Goal: Information Seeking & Learning: Learn about a topic

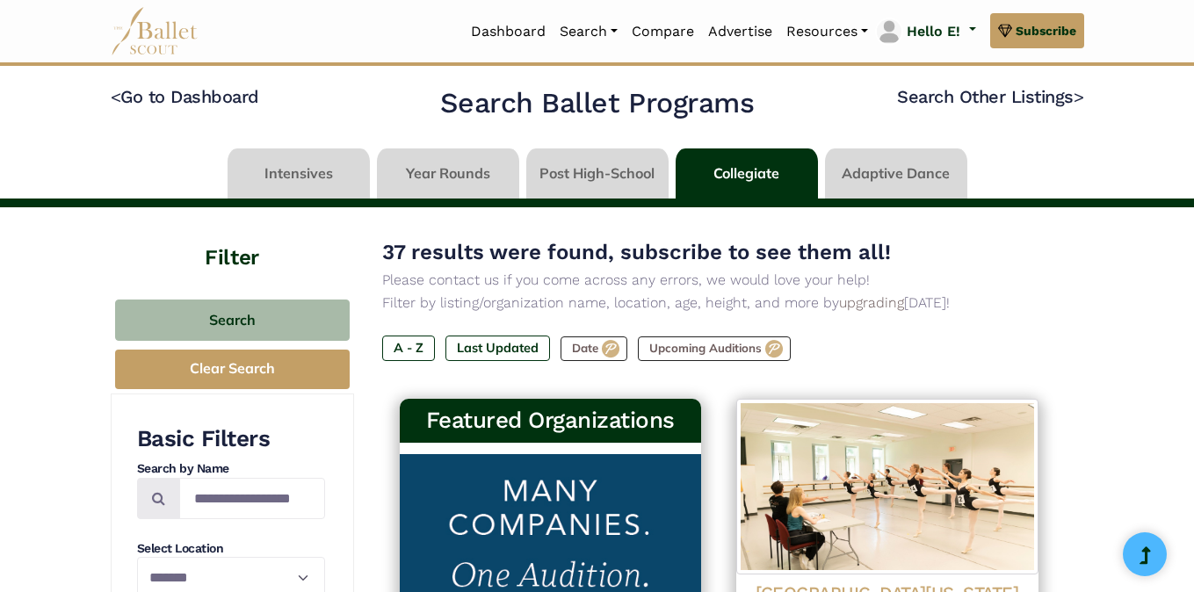
select select "**"
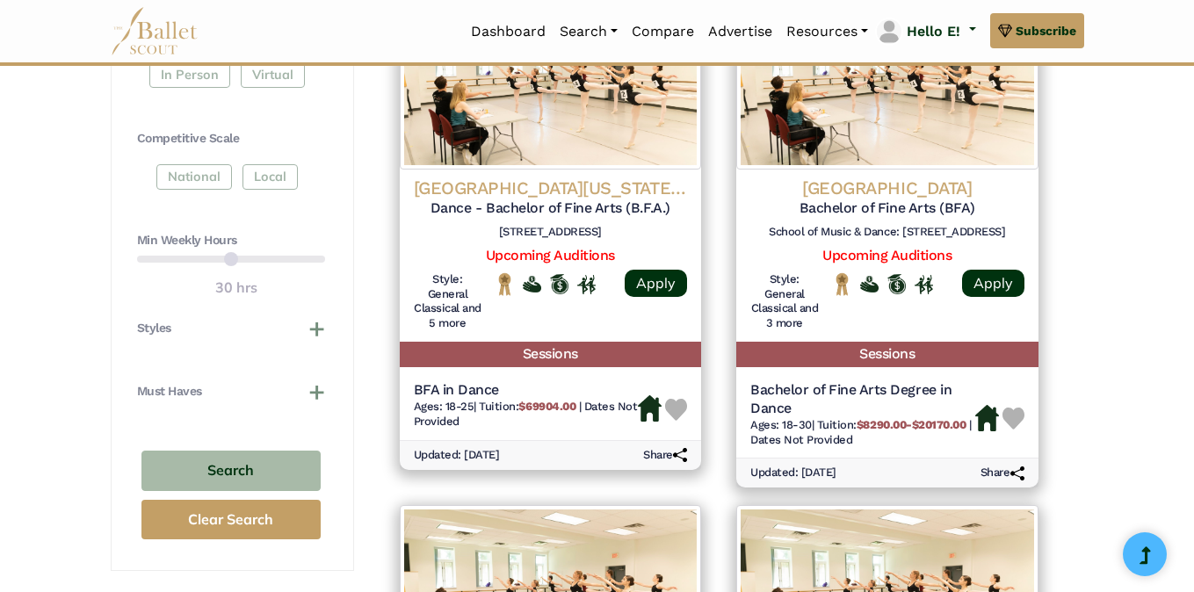
scroll to position [90, 0]
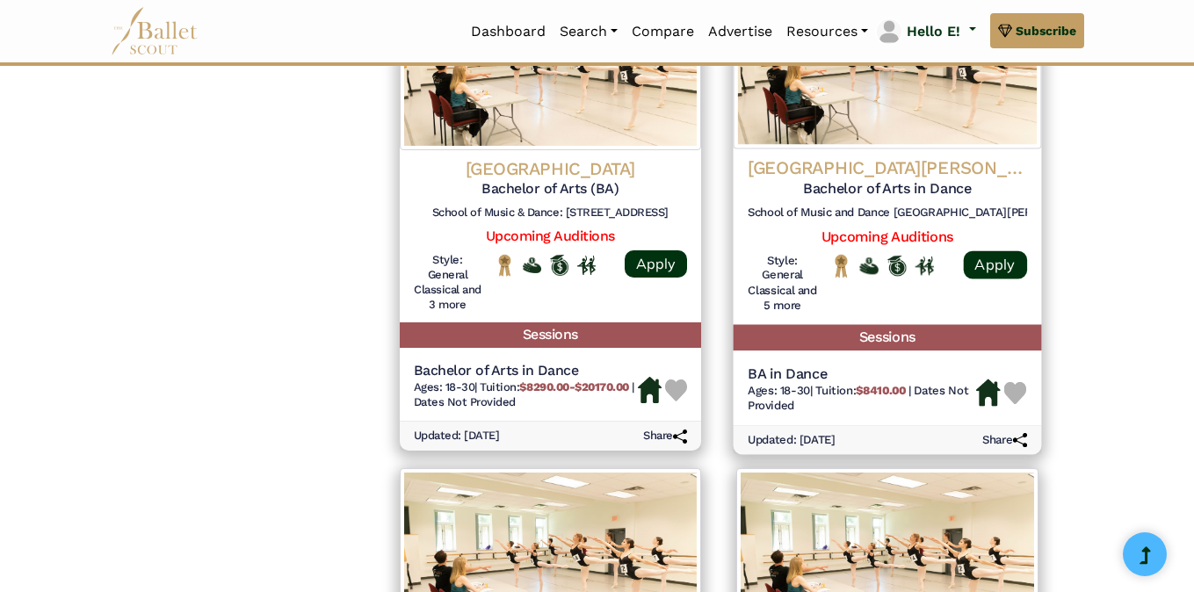
scroll to position [1438, 0]
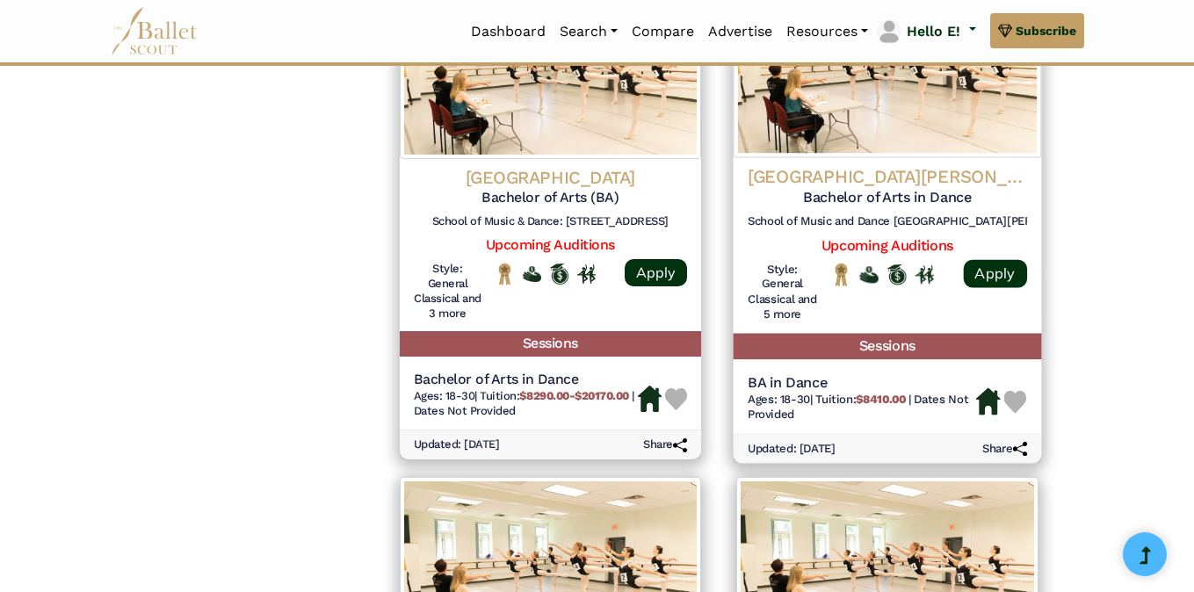
click at [896, 165] on h4 "San Jose State University" at bounding box center [886, 177] width 279 height 24
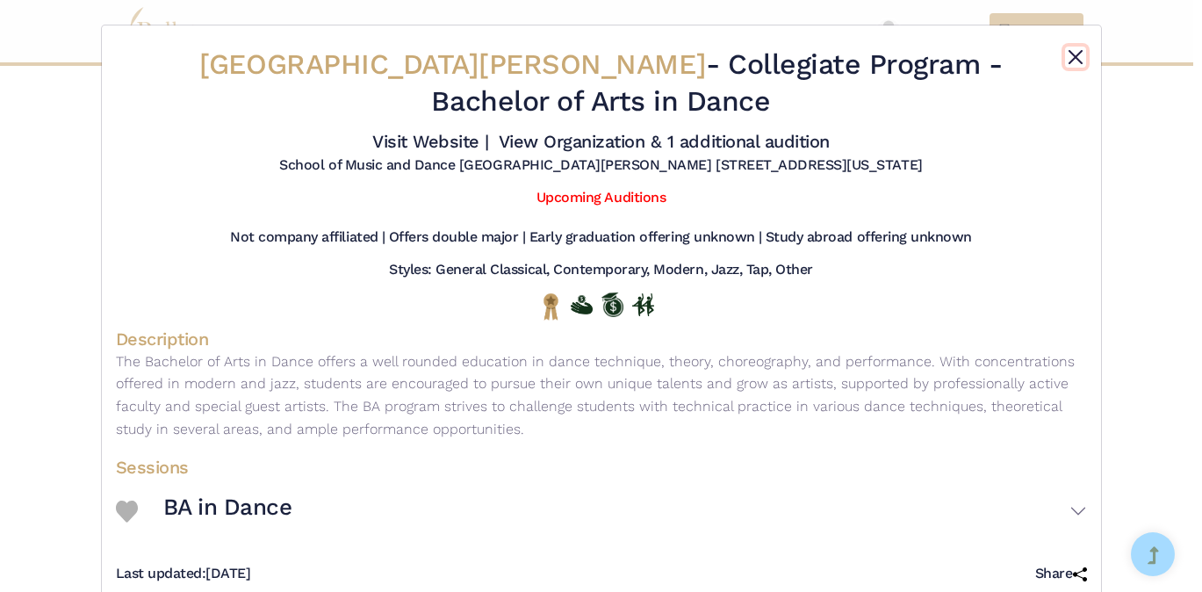
click at [1065, 58] on button "Close" at bounding box center [1075, 57] width 21 height 21
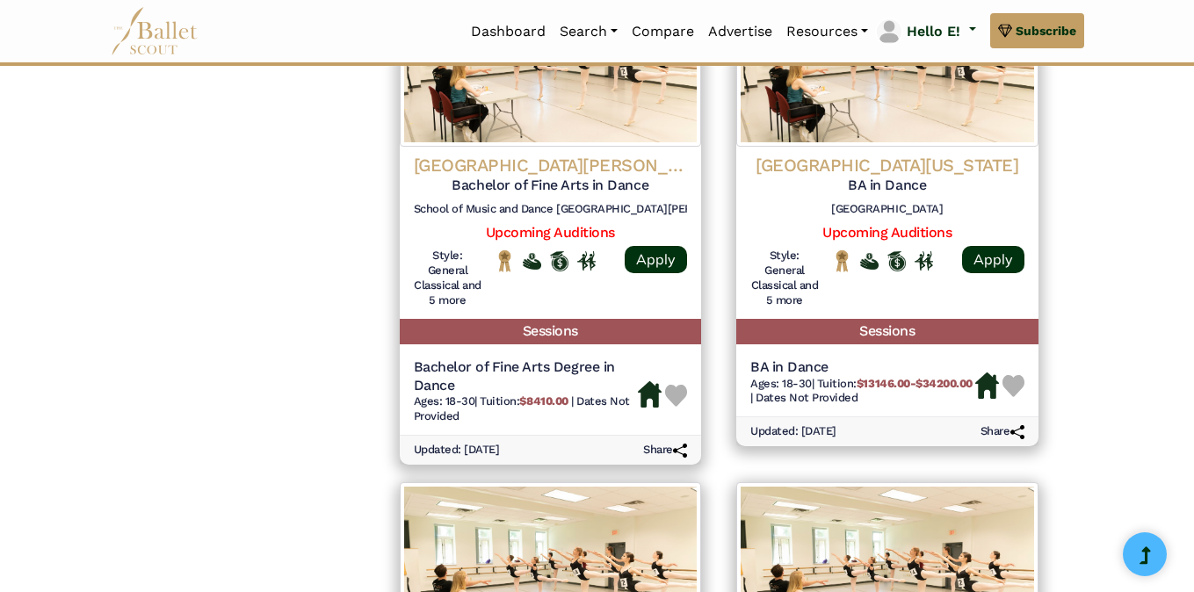
scroll to position [1940, 0]
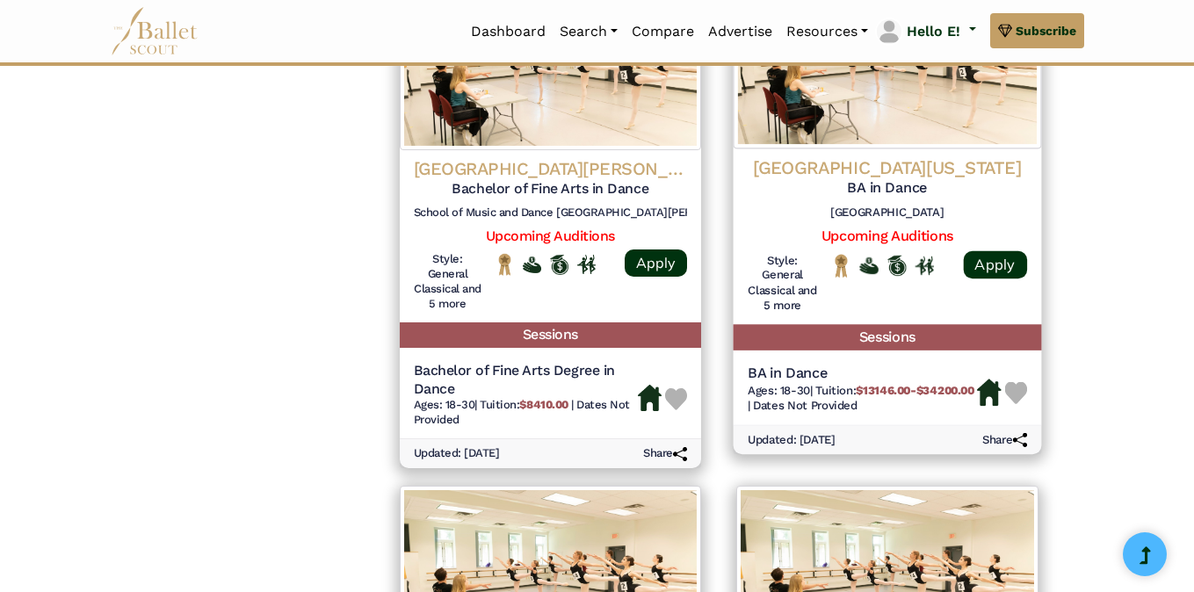
click at [999, 162] on h4 "University of California Irvine" at bounding box center [886, 167] width 279 height 24
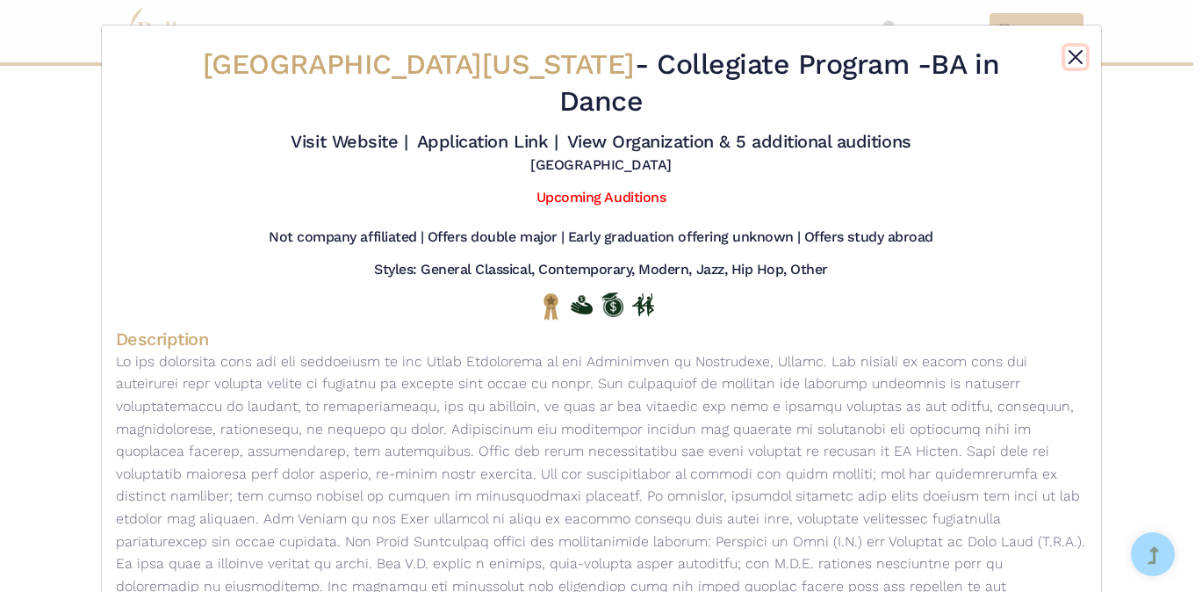
click at [1071, 52] on button "Close" at bounding box center [1075, 57] width 21 height 21
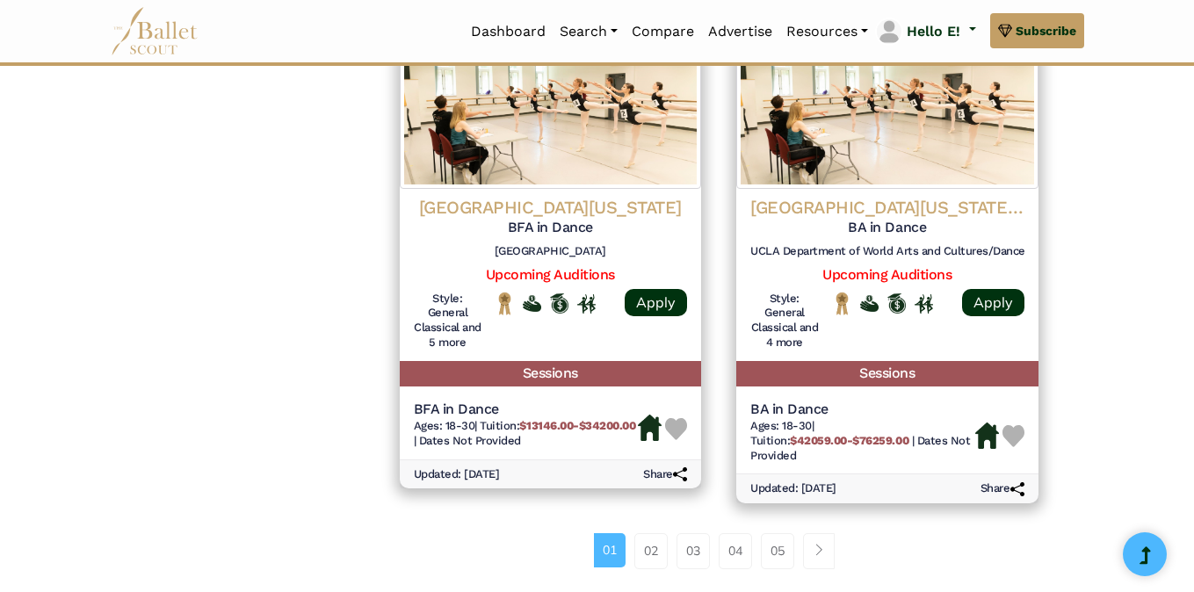
scroll to position [2406, 0]
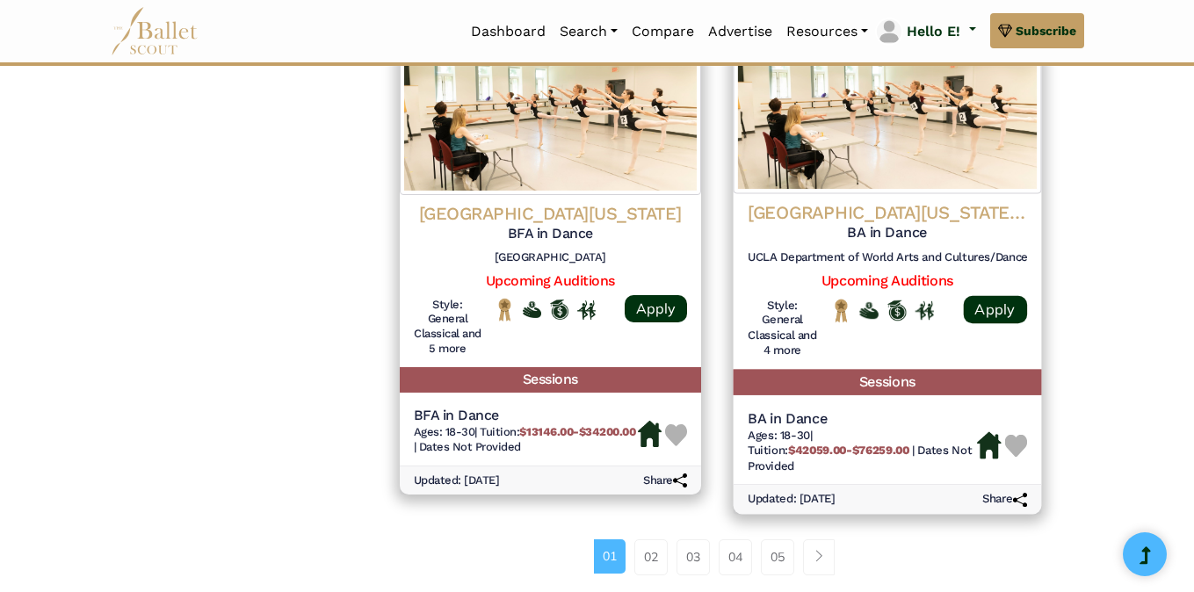
click at [917, 212] on h4 "University of California Los Angeles (UCLA)" at bounding box center [886, 213] width 279 height 24
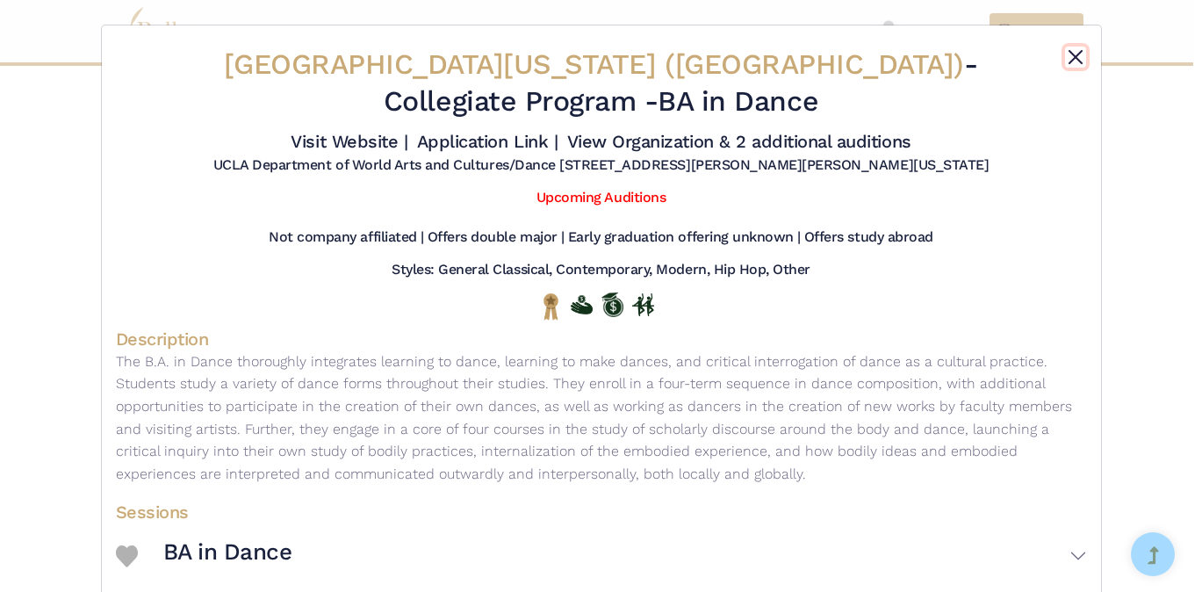
click at [1071, 51] on button "Close" at bounding box center [1075, 57] width 21 height 21
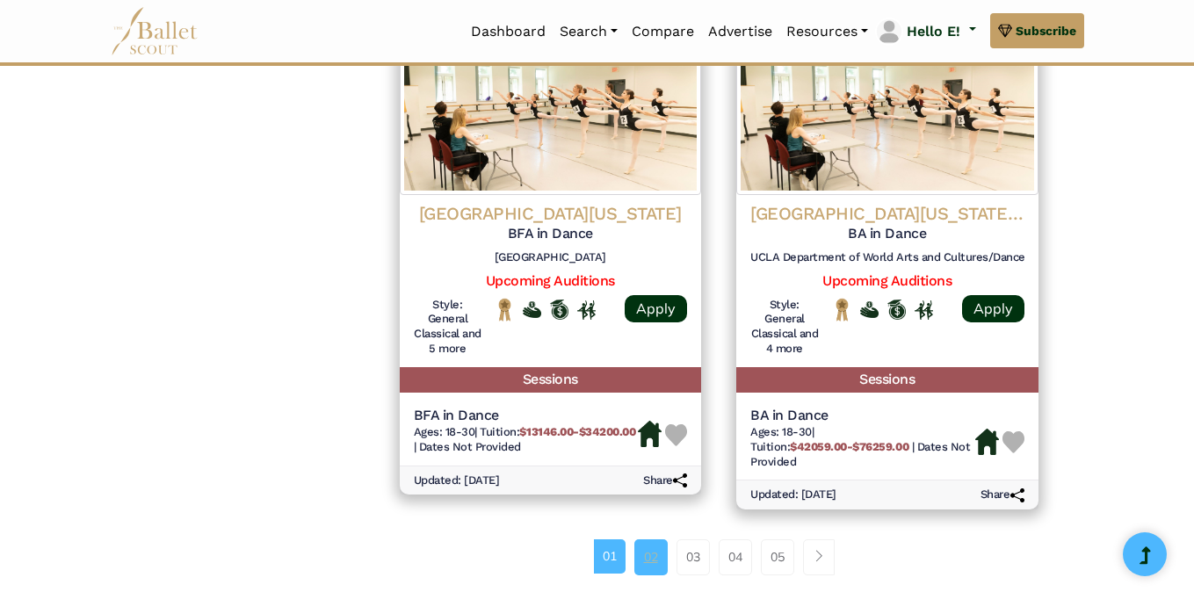
click at [651, 560] on link "02" at bounding box center [650, 556] width 33 height 35
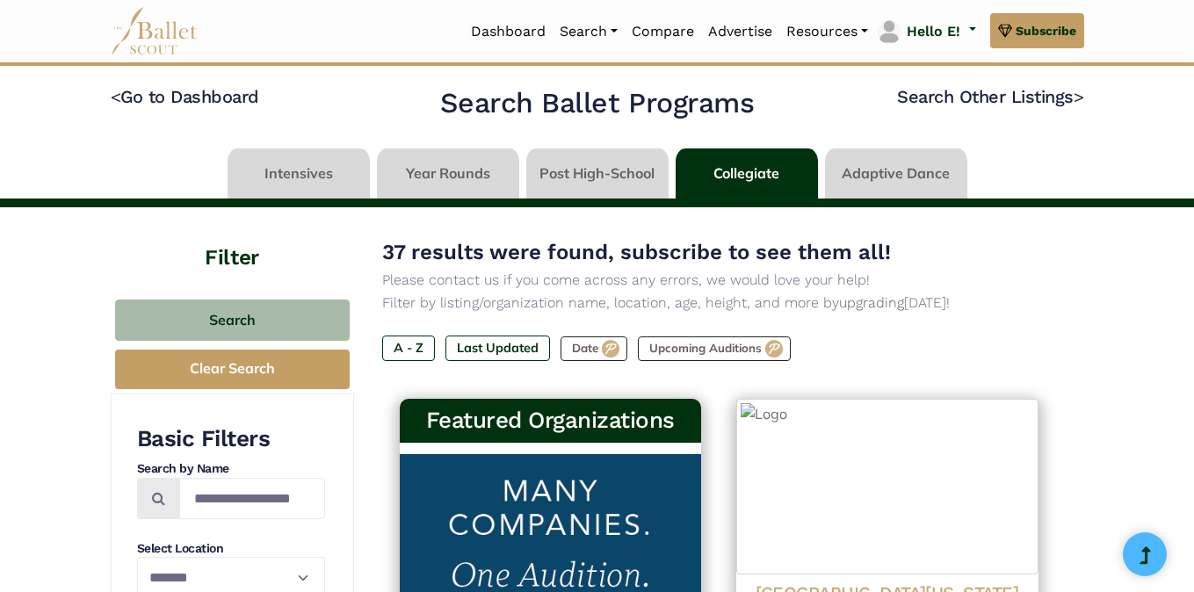
select select "**"
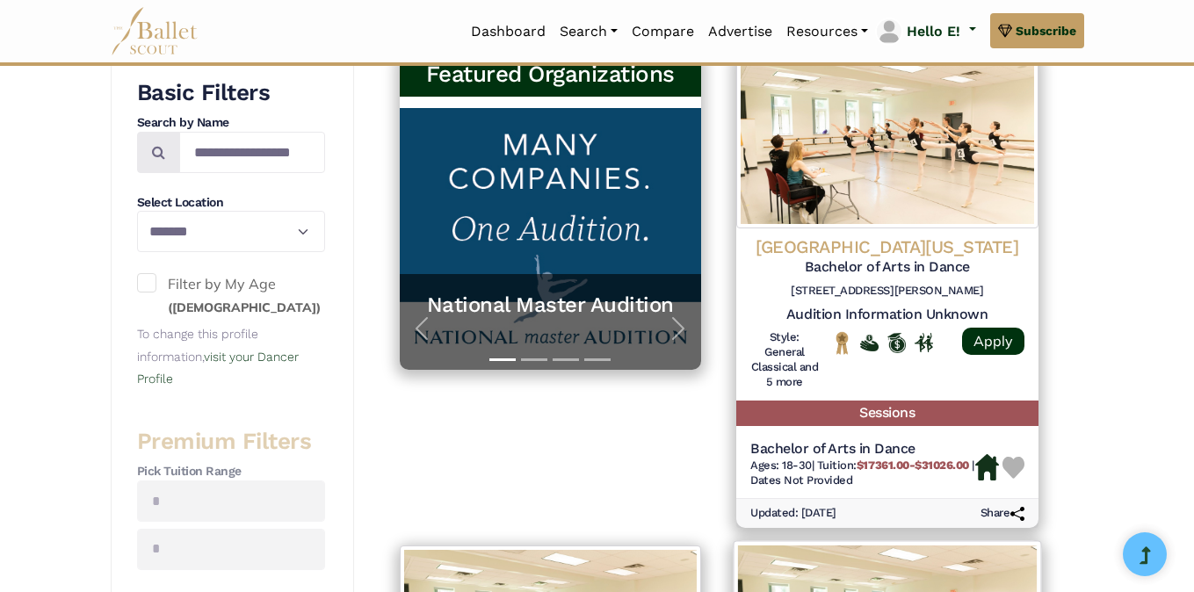
scroll to position [342, 0]
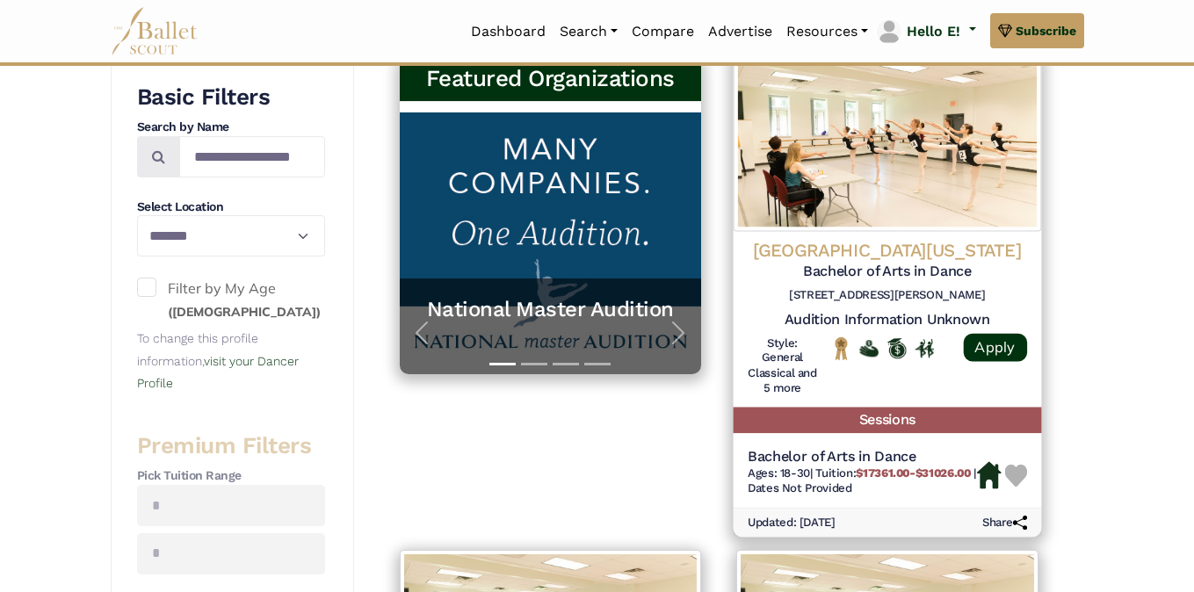
click at [831, 243] on h4 "University of California San Diego" at bounding box center [886, 251] width 279 height 24
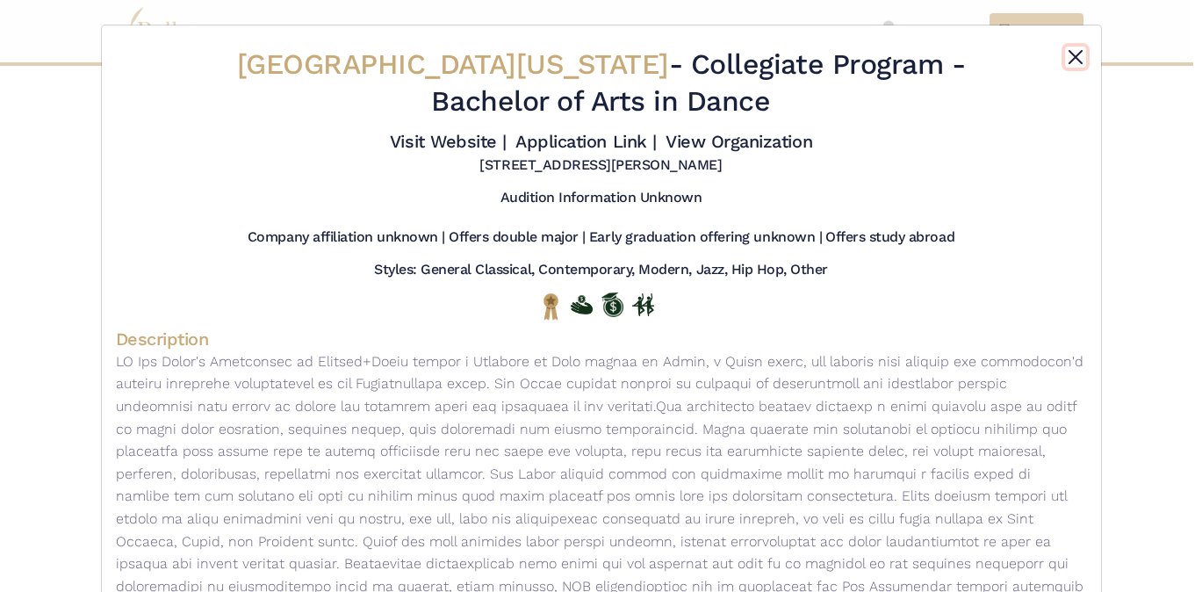
click at [1079, 54] on button "Close" at bounding box center [1075, 57] width 21 height 21
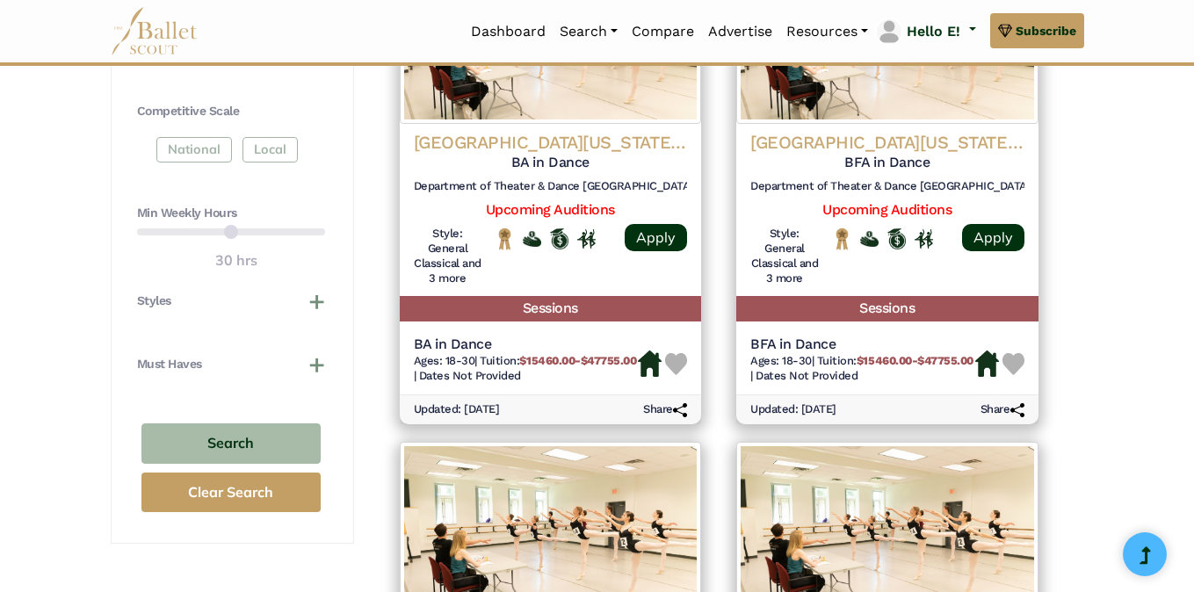
scroll to position [968, 0]
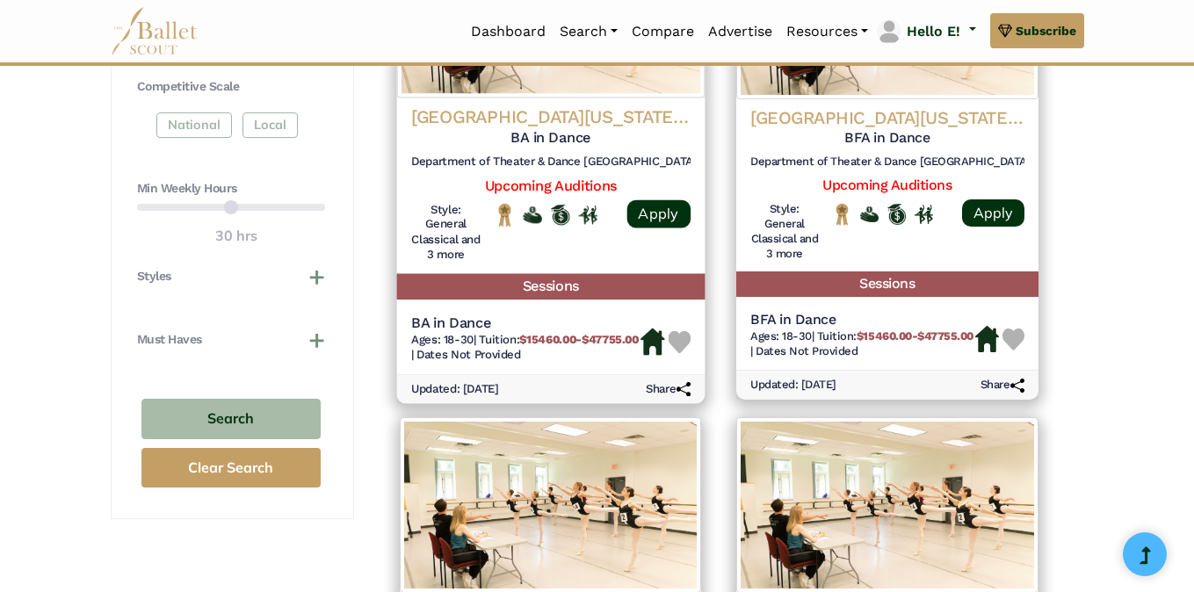
click at [639, 118] on h4 "University of California Santa Barbara" at bounding box center [549, 117] width 279 height 24
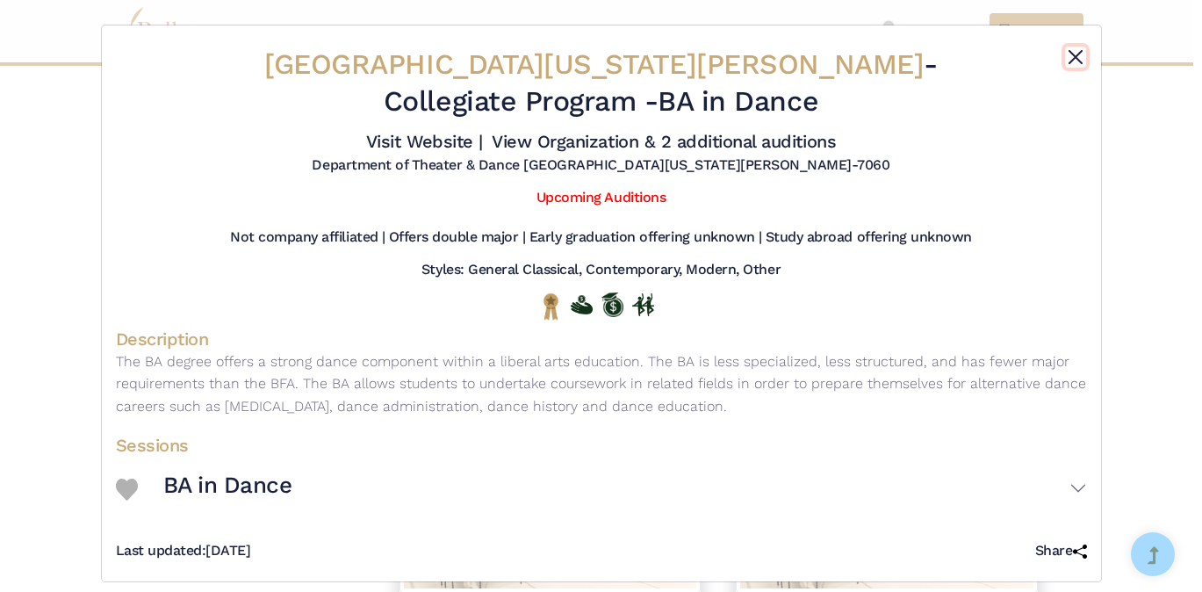
click at [1066, 59] on button "Close" at bounding box center [1075, 57] width 21 height 21
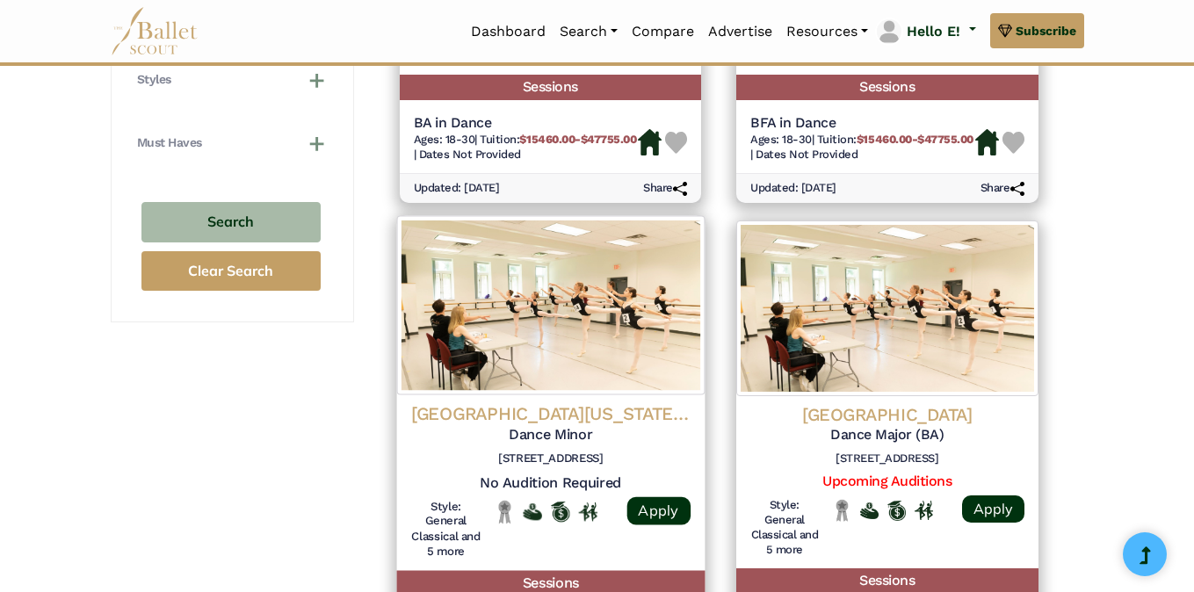
scroll to position [1173, 0]
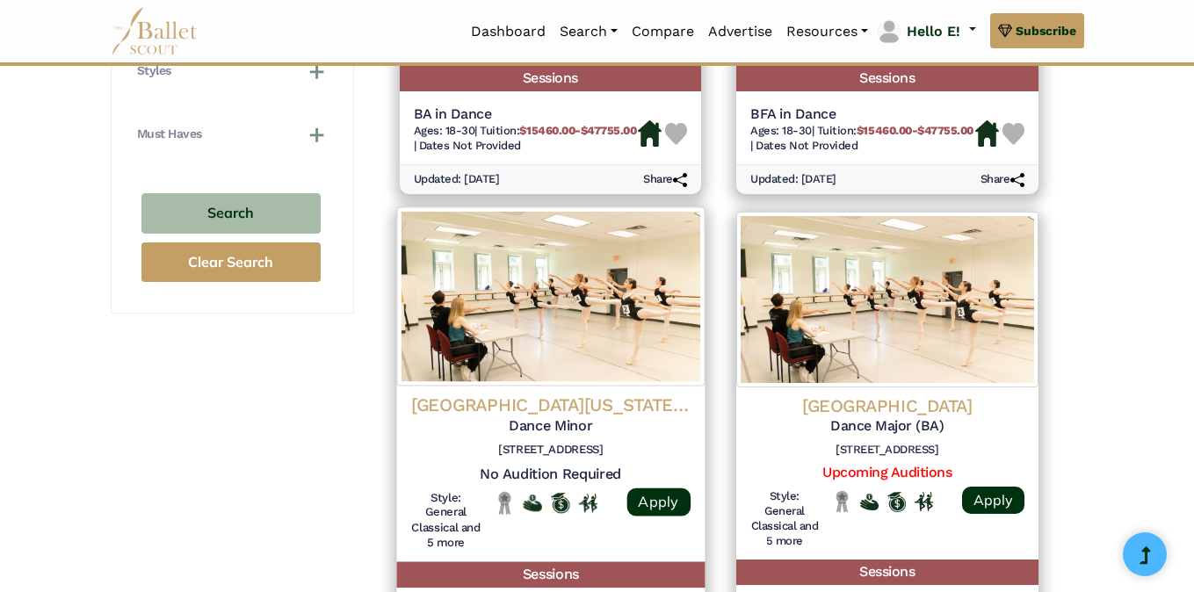
click at [623, 417] on h4 "University of Southern California Glorya Kaufman School of Dance" at bounding box center [549, 405] width 279 height 24
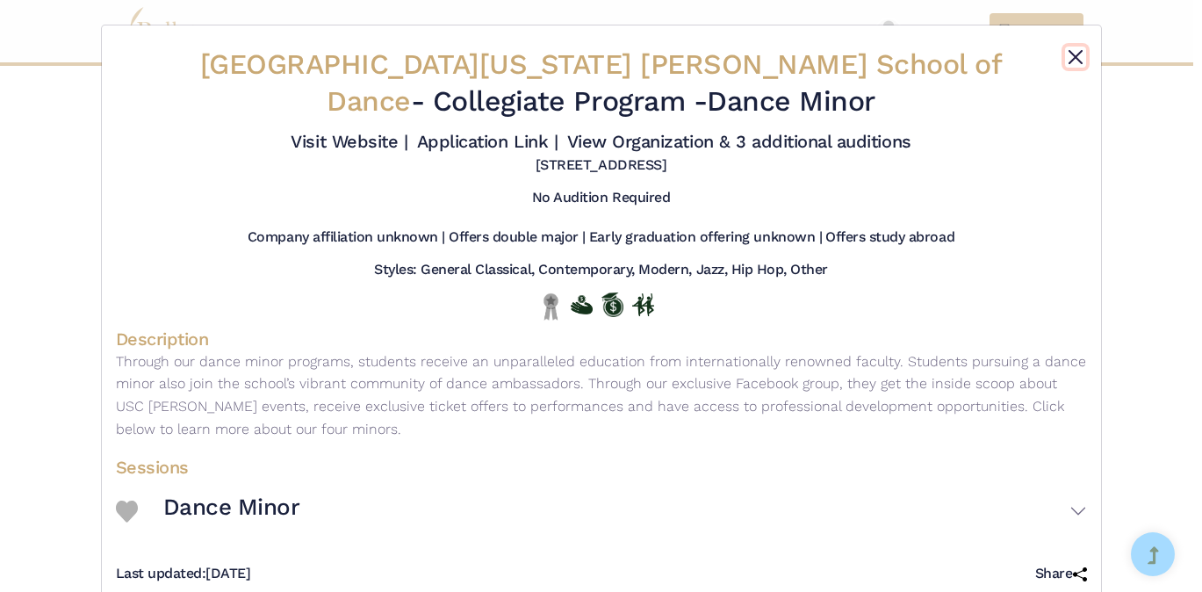
click at [1073, 57] on button "Close" at bounding box center [1075, 57] width 21 height 21
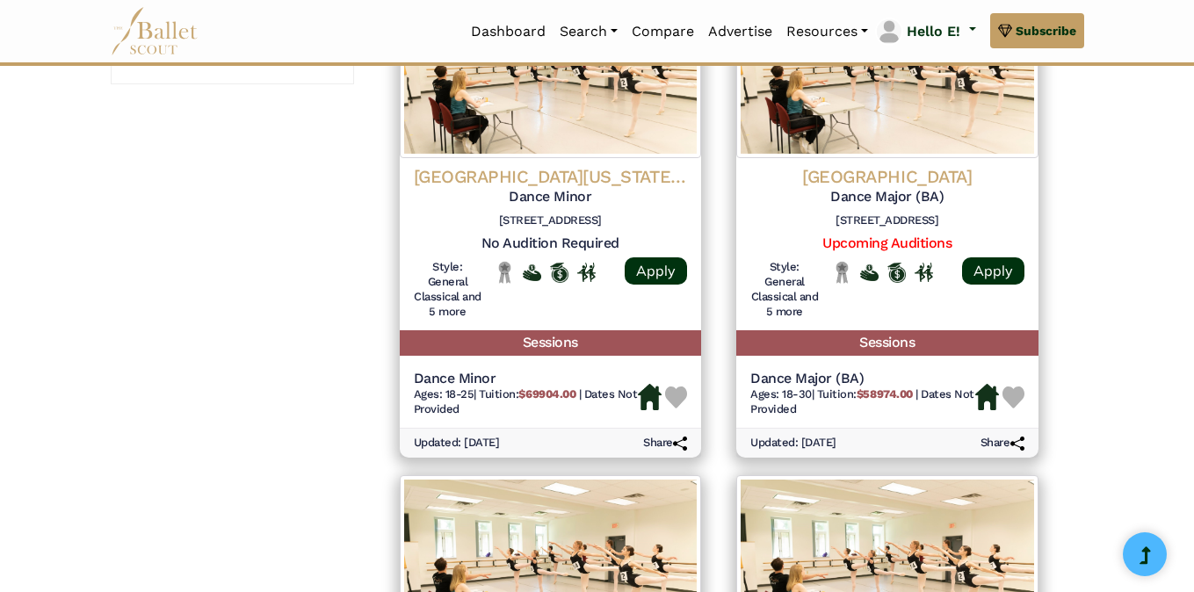
scroll to position [1414, 0]
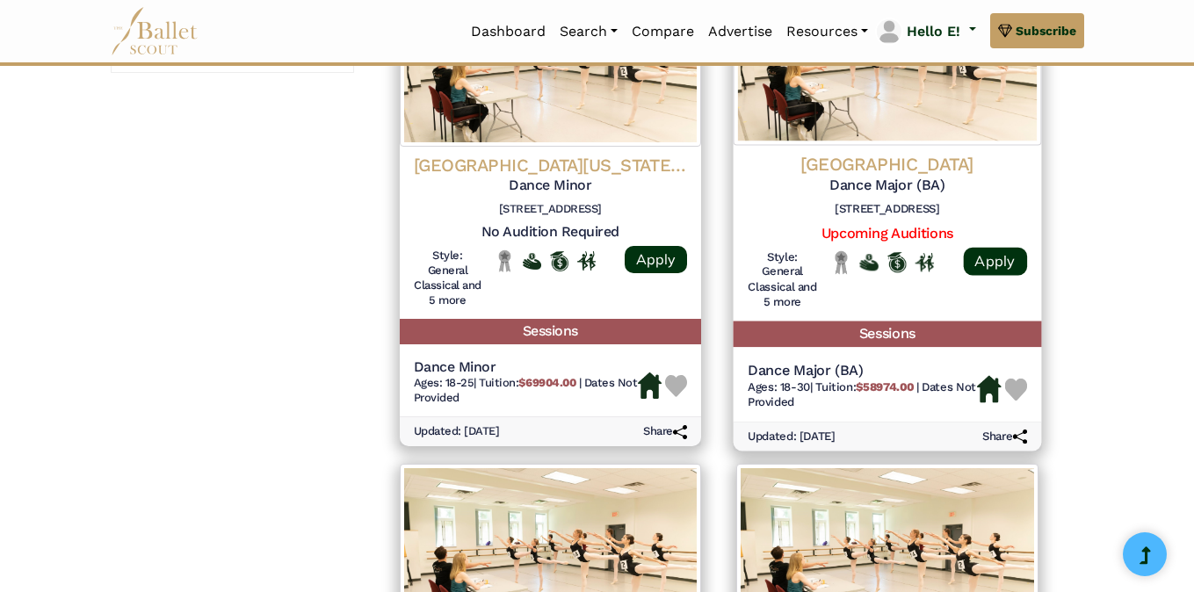
click at [948, 177] on h4 "[GEOGRAPHIC_DATA]" at bounding box center [886, 165] width 279 height 24
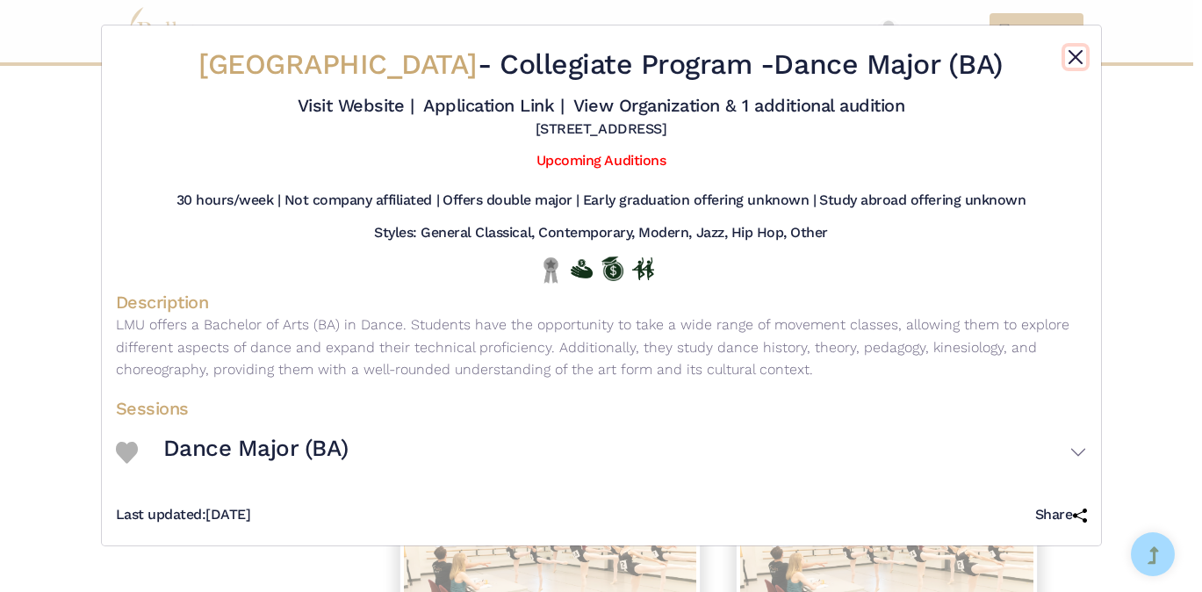
click at [1075, 49] on button "Close" at bounding box center [1075, 57] width 21 height 21
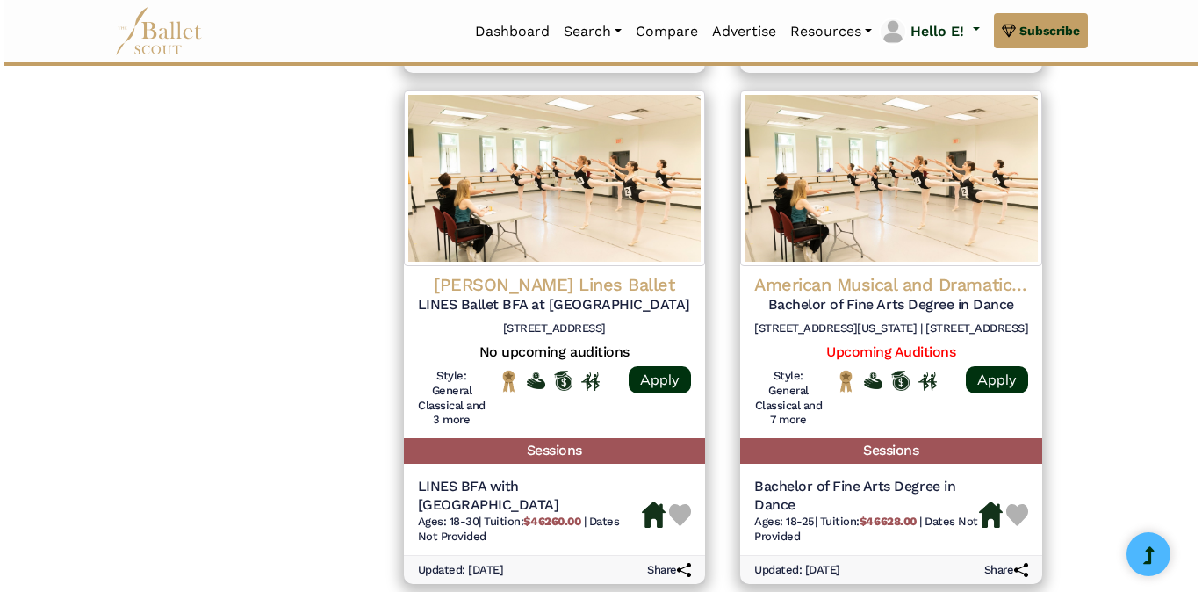
scroll to position [1789, 0]
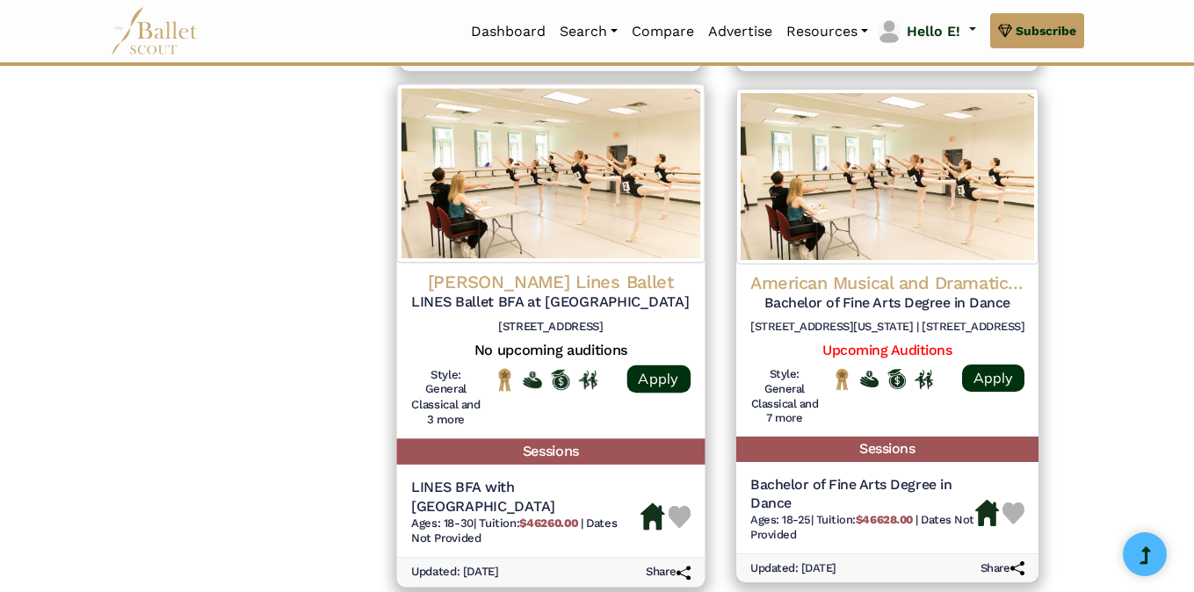
click at [636, 291] on h4 "Alonzo King Lines Ballet" at bounding box center [549, 283] width 279 height 24
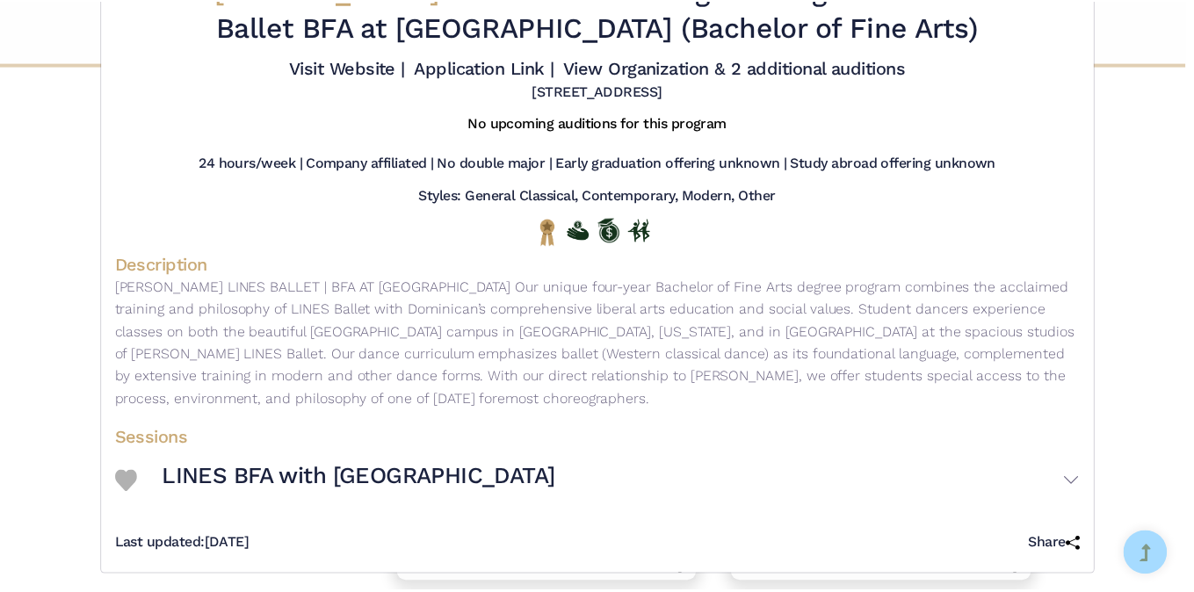
scroll to position [83, 0]
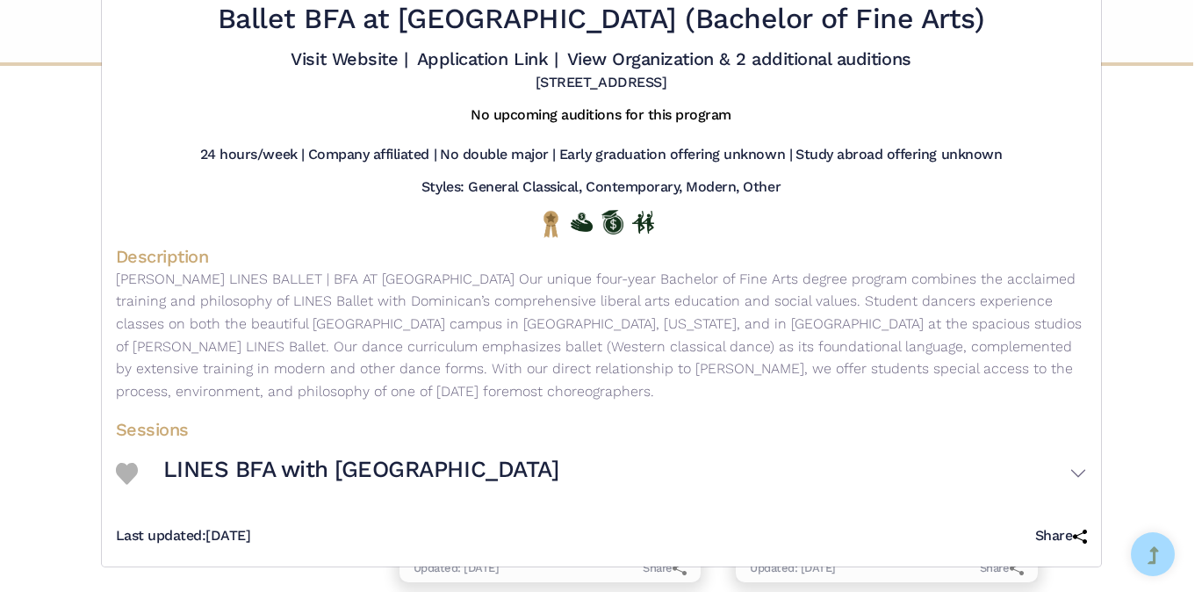
click at [128, 473] on img at bounding box center [127, 474] width 22 height 22
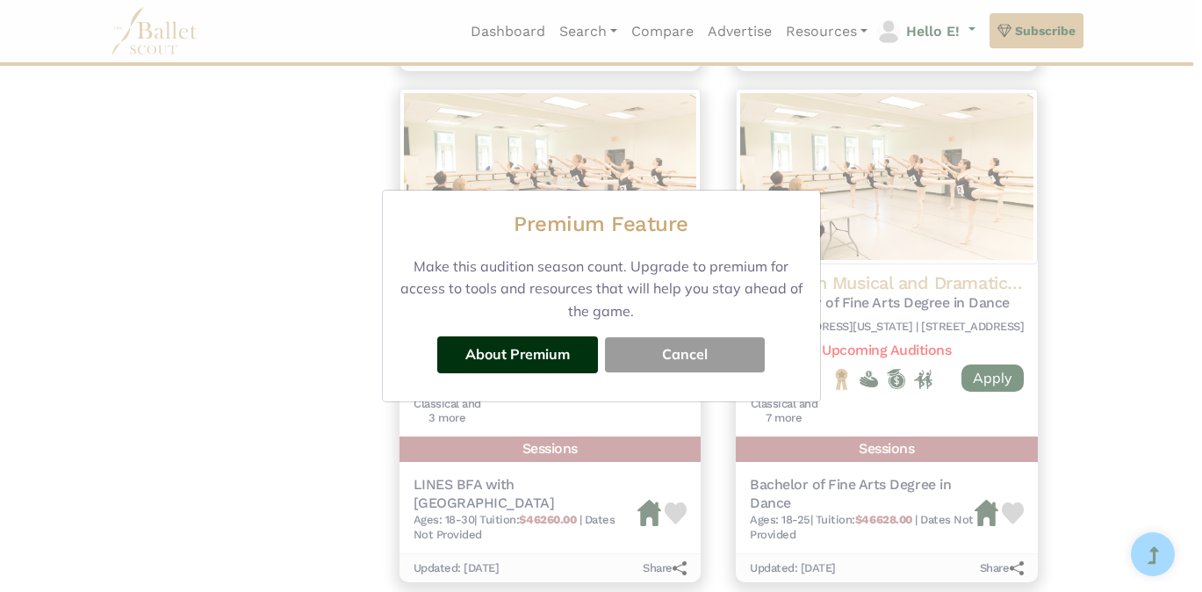
click at [659, 364] on button "Cancel" at bounding box center [685, 354] width 160 height 35
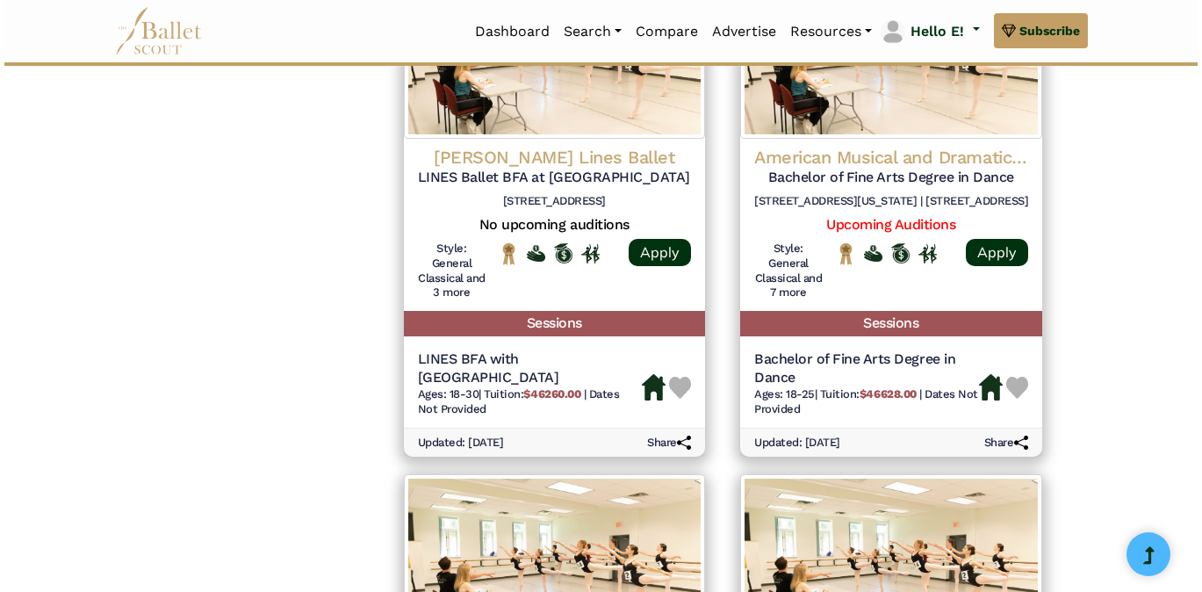
scroll to position [1920, 0]
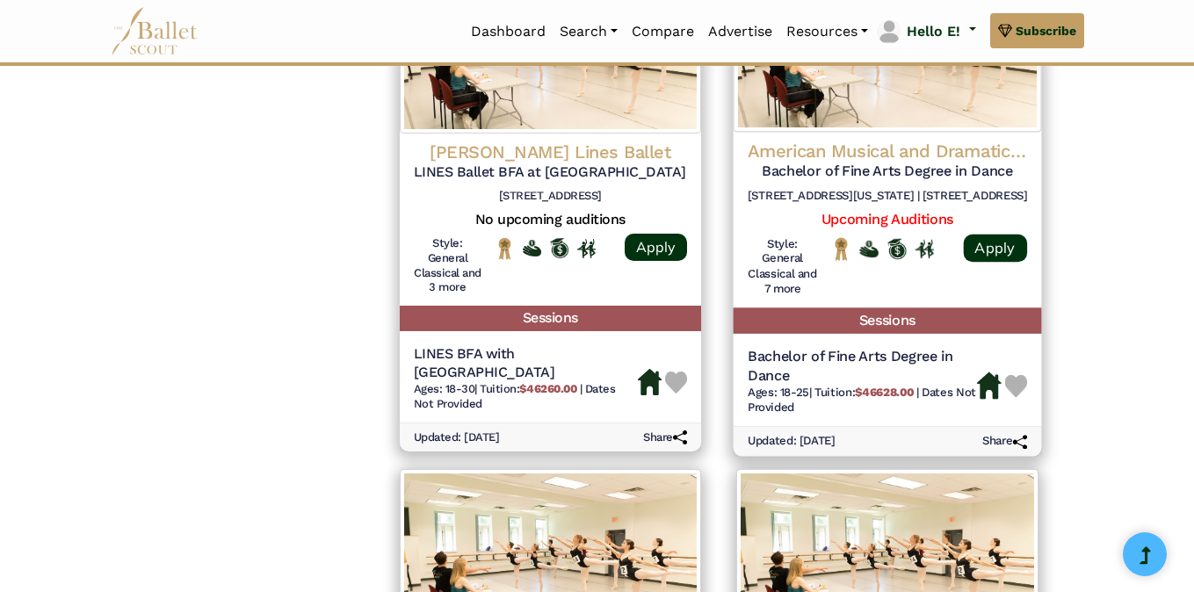
click at [995, 163] on h4 "American Musical and Dramatic Academy (AMDA)" at bounding box center [886, 152] width 279 height 24
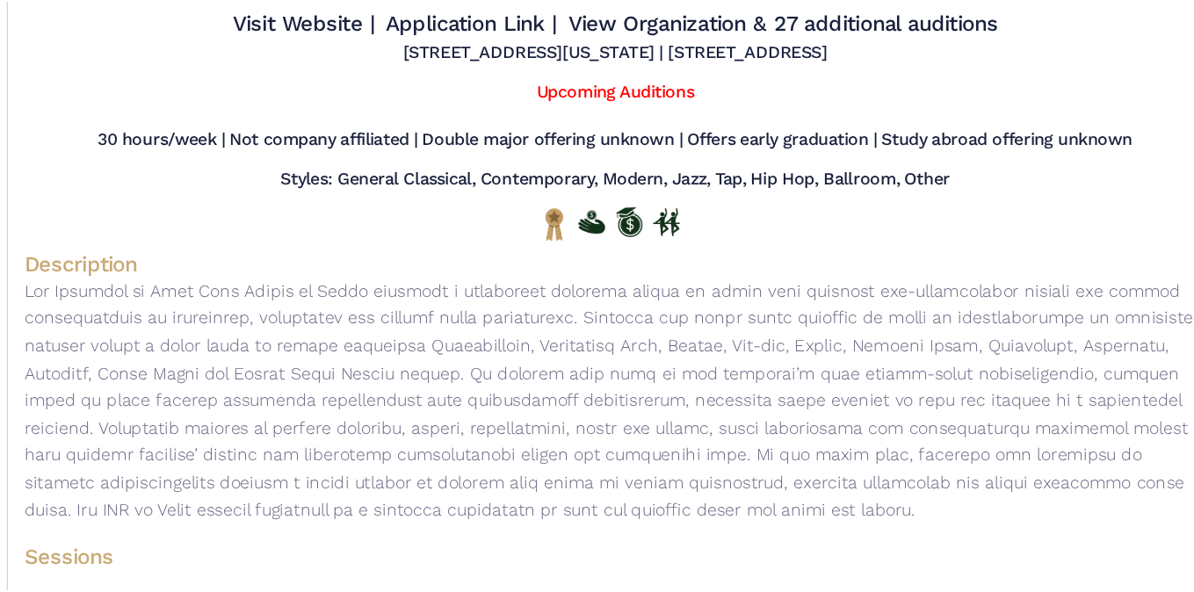
scroll to position [1919, 0]
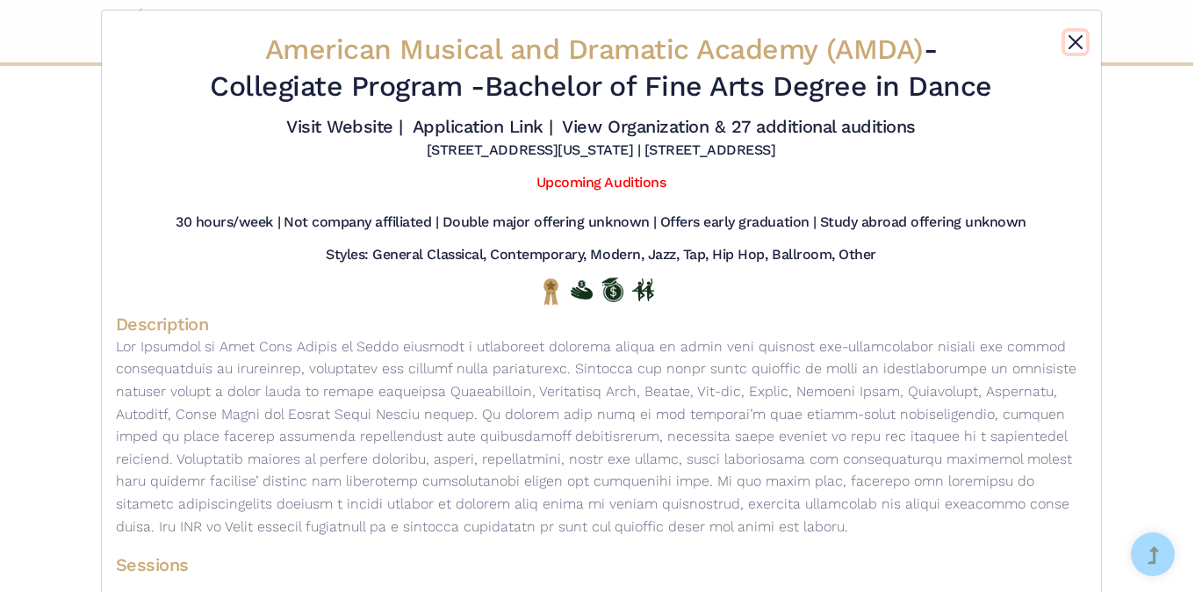
click at [1071, 36] on button "Close" at bounding box center [1075, 42] width 21 height 21
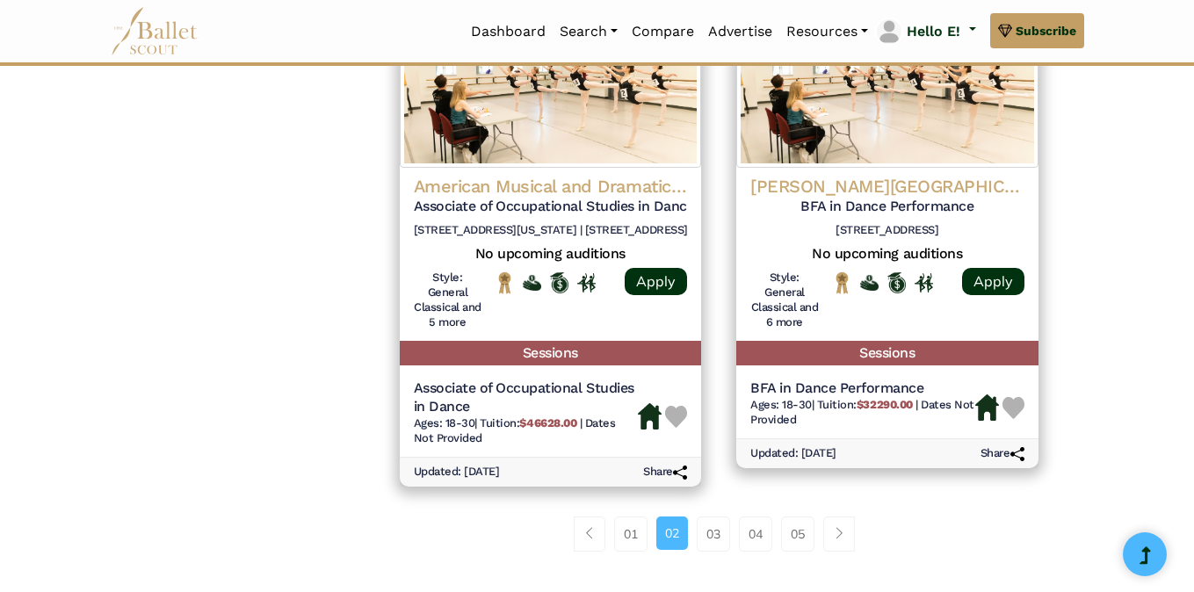
scroll to position [2414, 0]
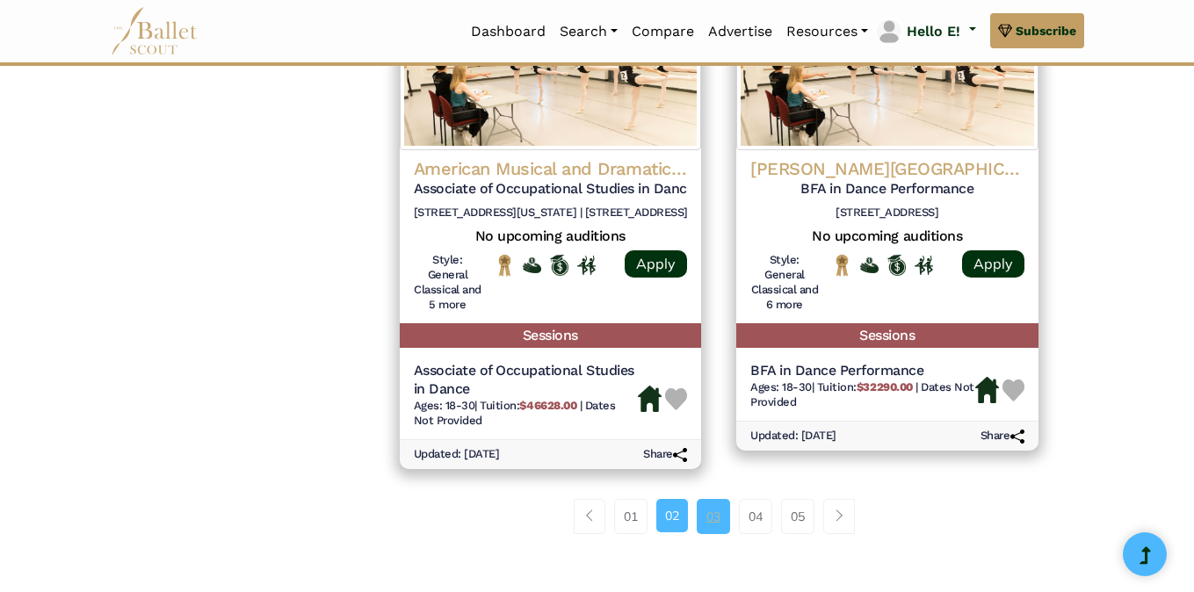
click at [711, 532] on link "03" at bounding box center [712, 516] width 33 height 35
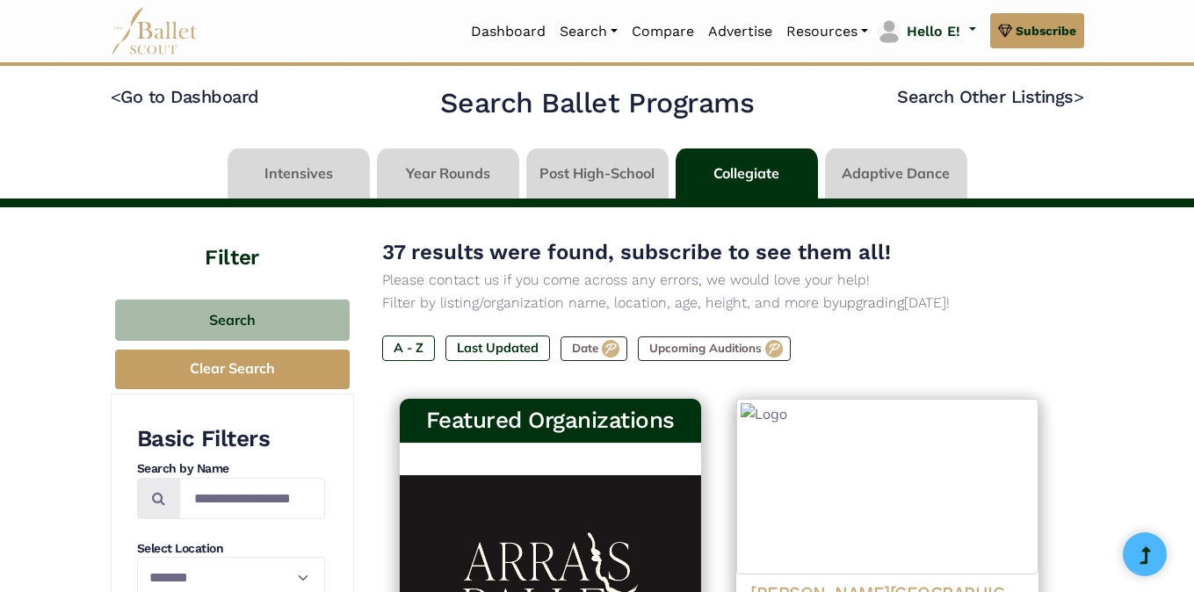
select select "**"
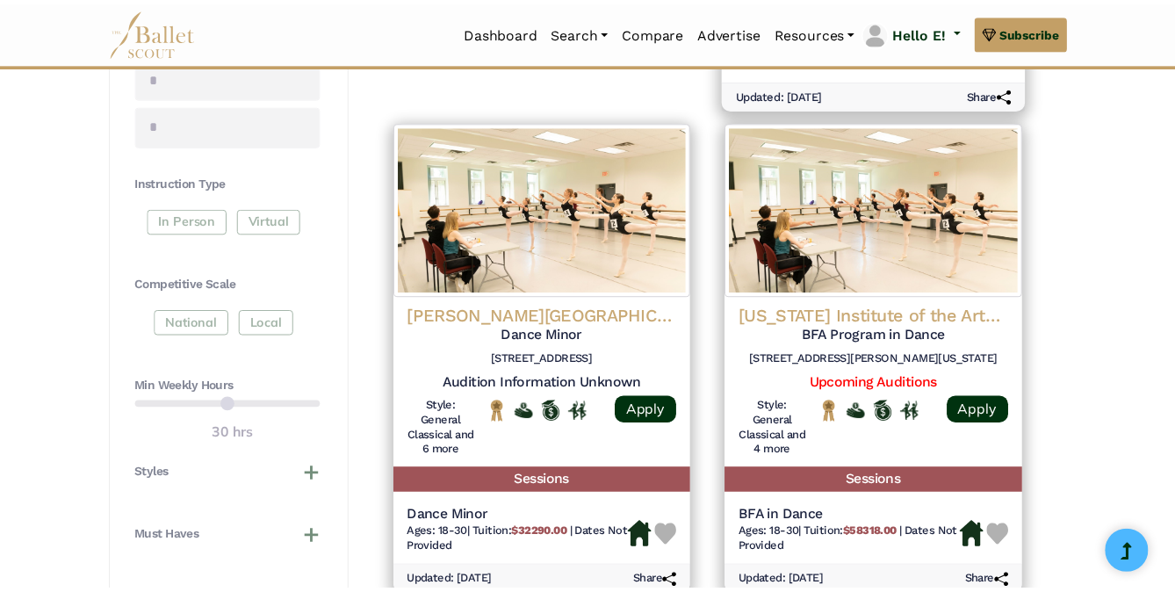
scroll to position [772, 0]
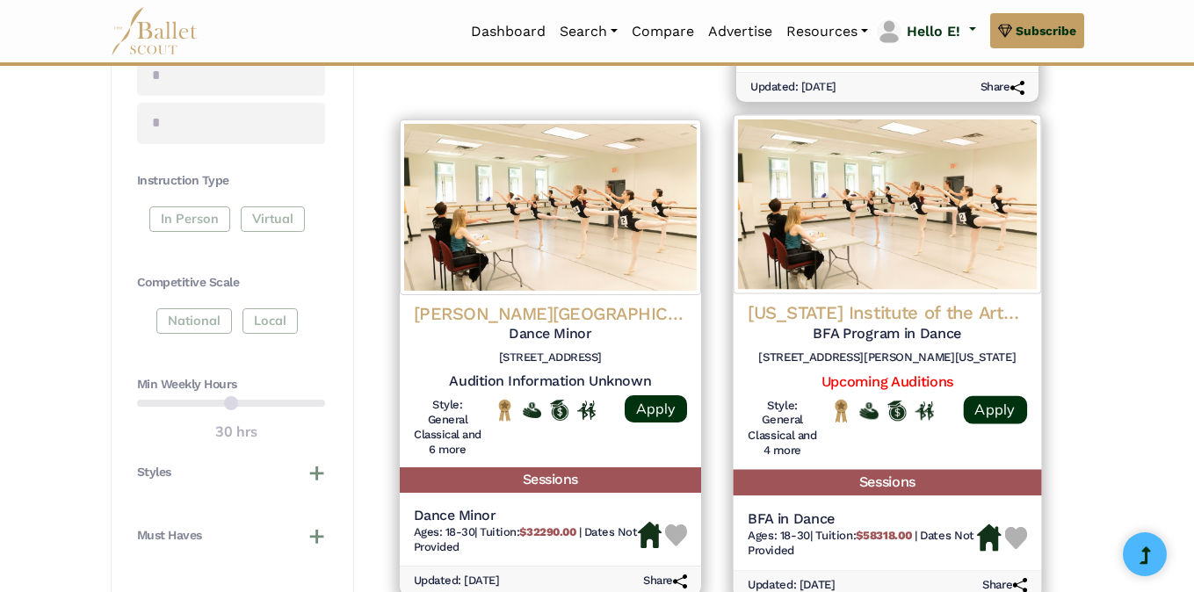
click at [968, 309] on h4 "[US_STATE] Institute of the Arts (CALARTS)" at bounding box center [886, 313] width 279 height 24
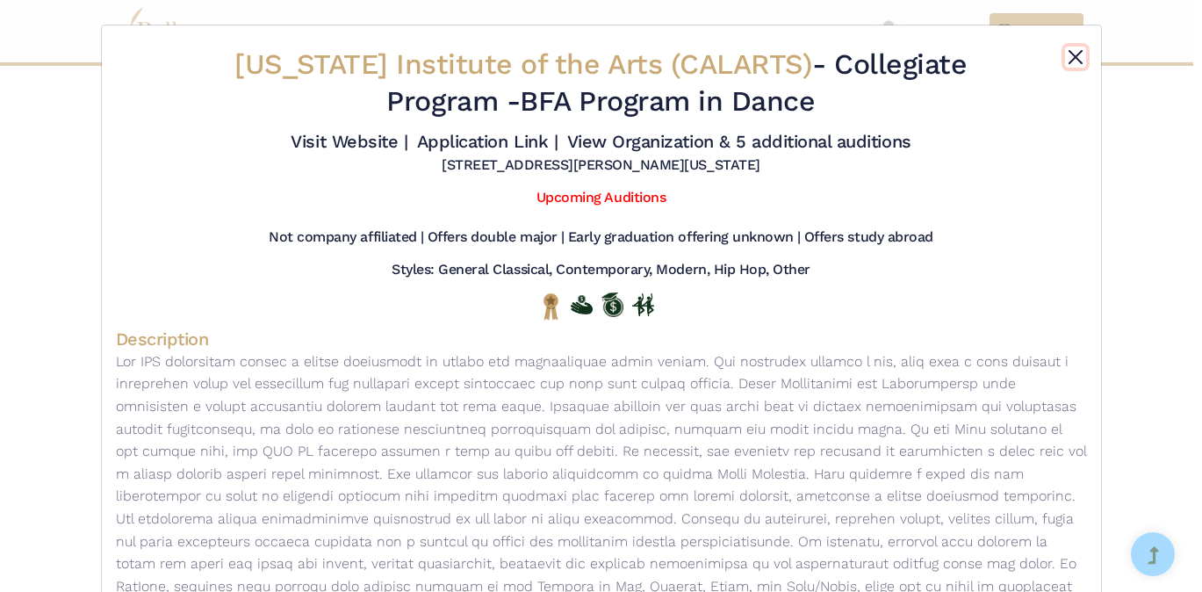
click at [1071, 48] on button "Close" at bounding box center [1075, 57] width 21 height 21
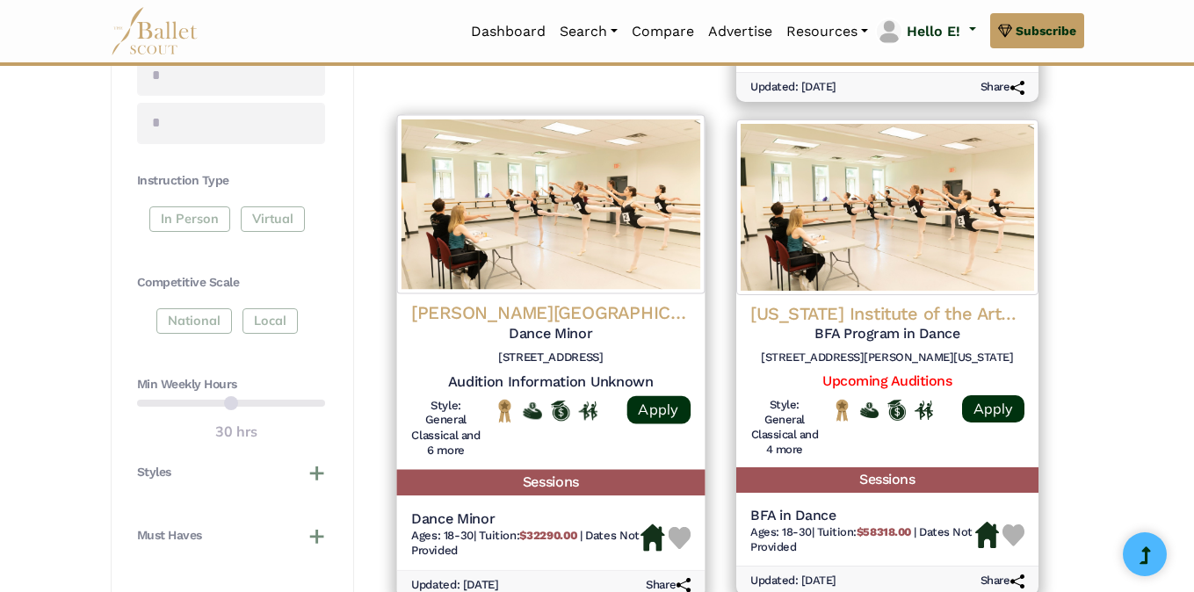
click at [617, 305] on h4 "[PERSON_NAME][GEOGRAPHIC_DATA]" at bounding box center [549, 313] width 279 height 24
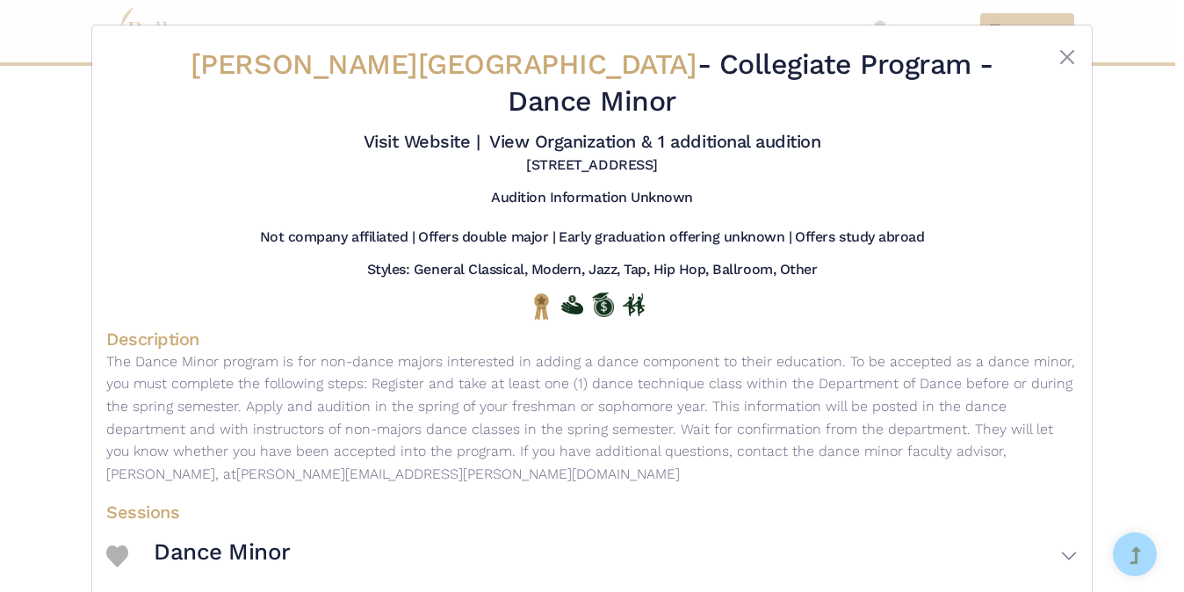
select select "**"
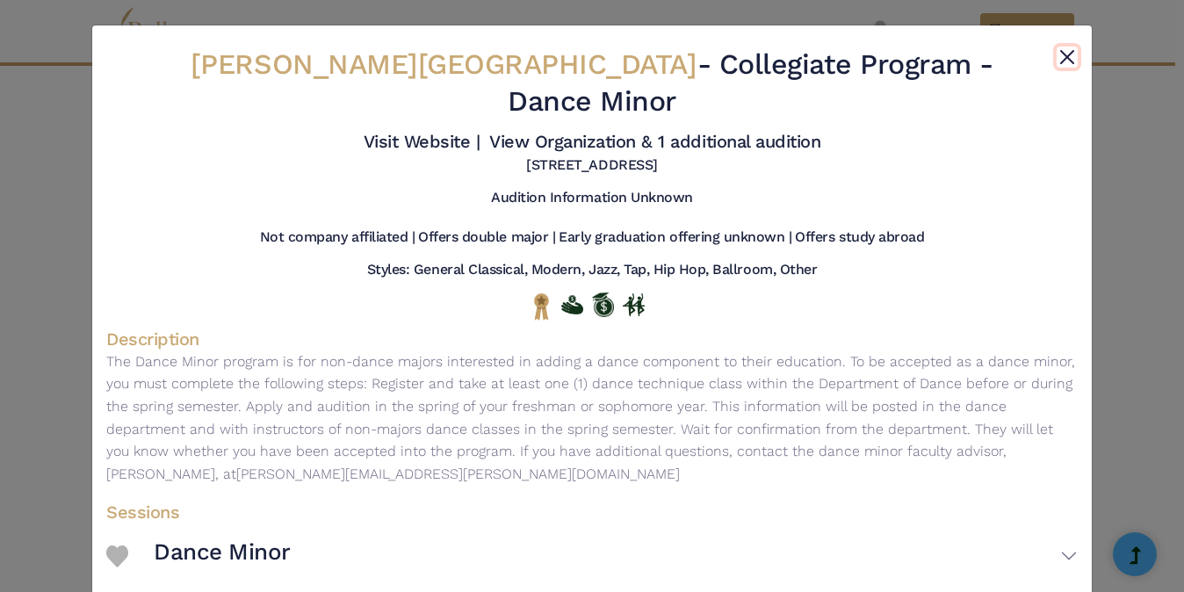
click at [1069, 55] on button "Close" at bounding box center [1067, 57] width 21 height 21
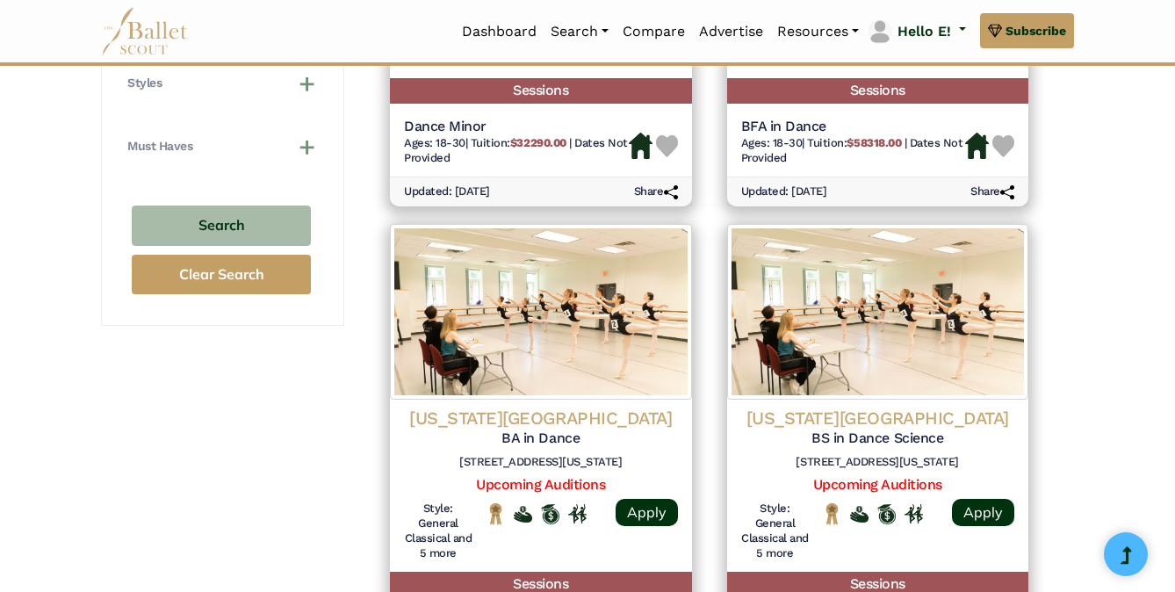
scroll to position [1168, 0]
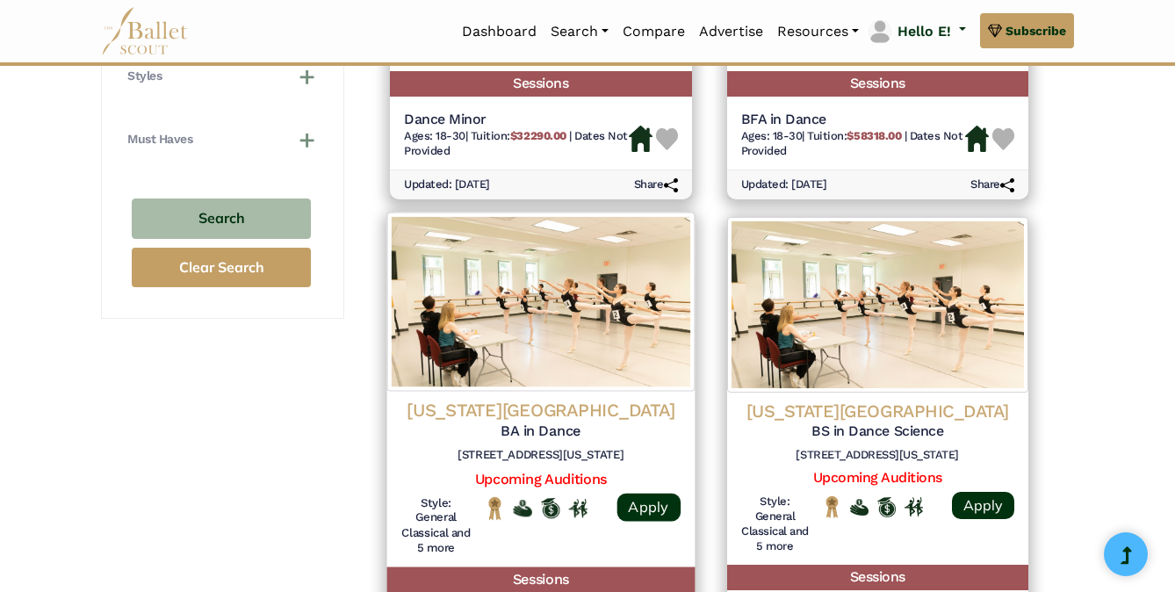
click at [649, 403] on h4 "California State University Long Beach" at bounding box center [540, 411] width 279 height 24
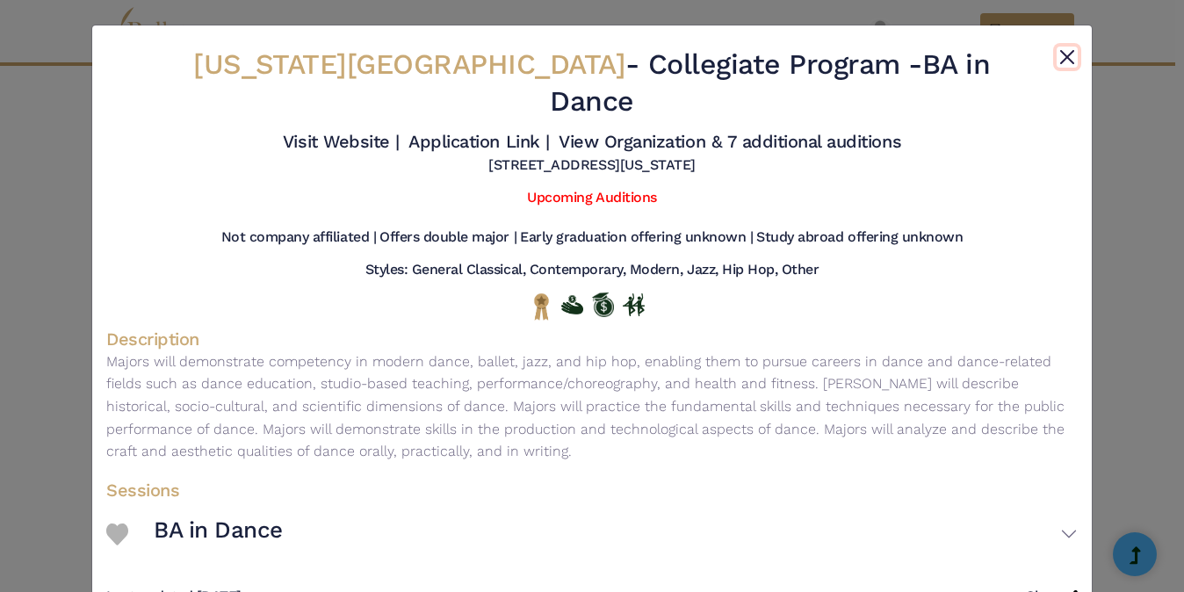
click at [1062, 51] on button "Close" at bounding box center [1067, 57] width 21 height 21
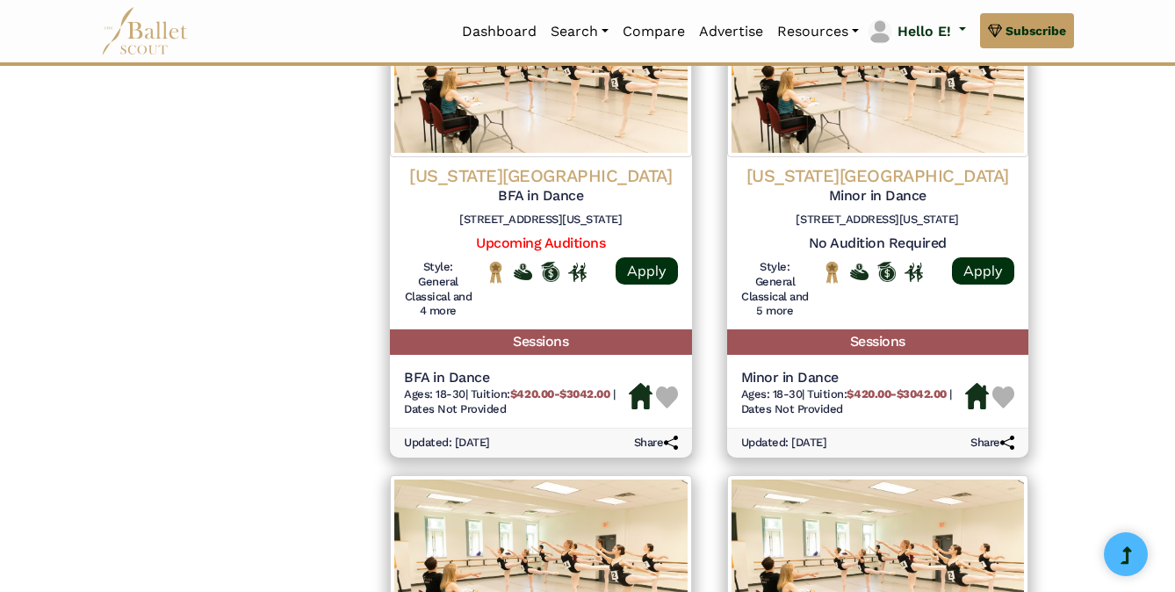
scroll to position [1898, 0]
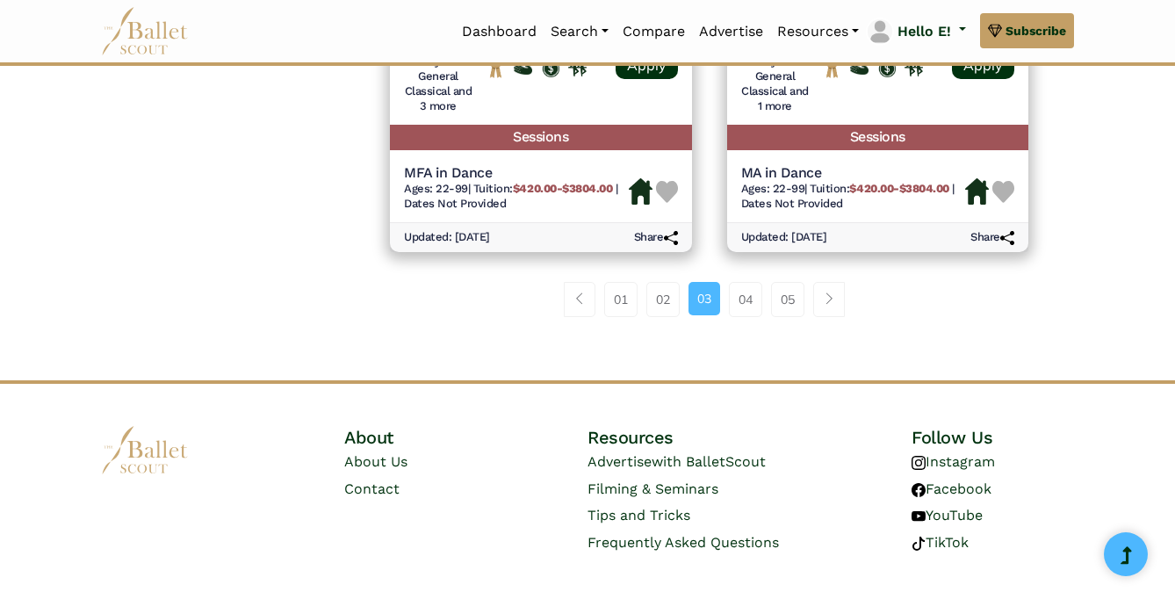
scroll to position [2599, 0]
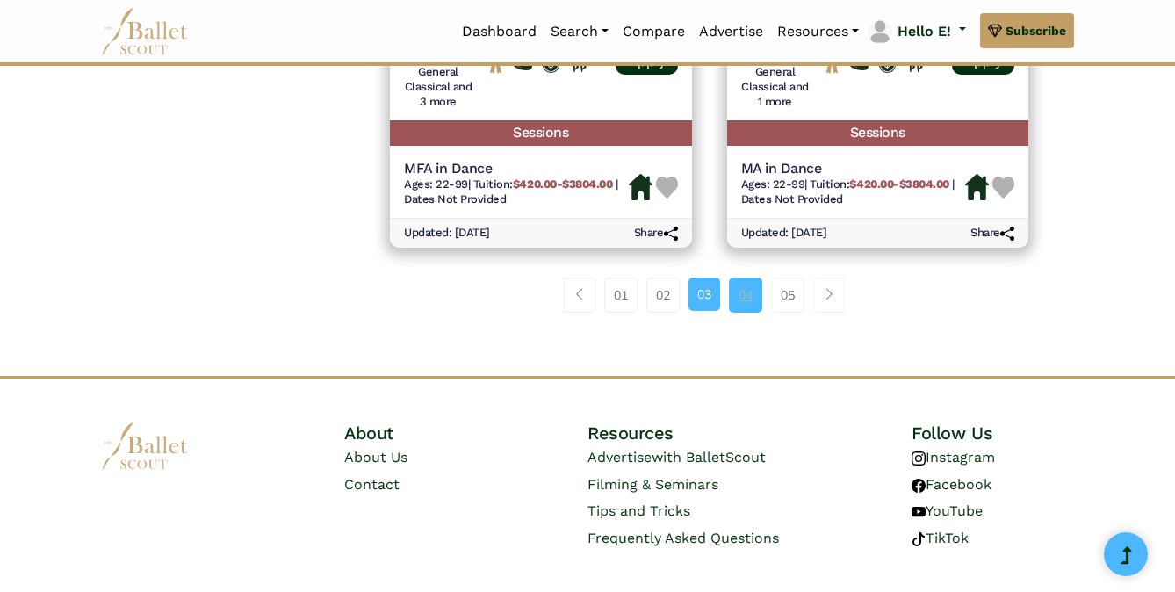
click at [746, 293] on link "04" at bounding box center [745, 295] width 33 height 35
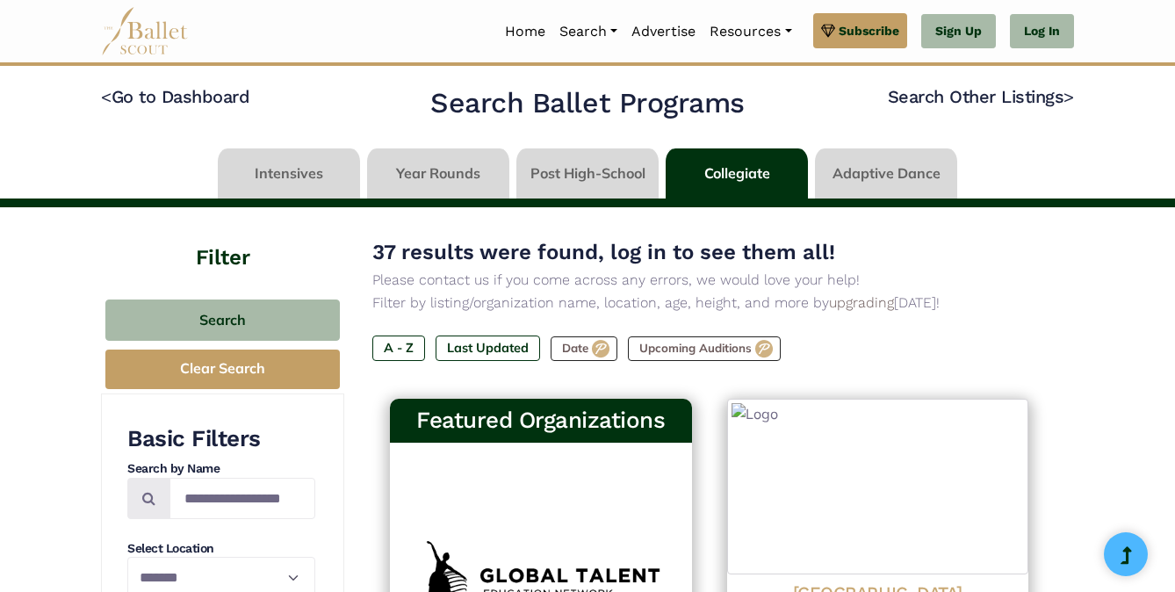
select select "**"
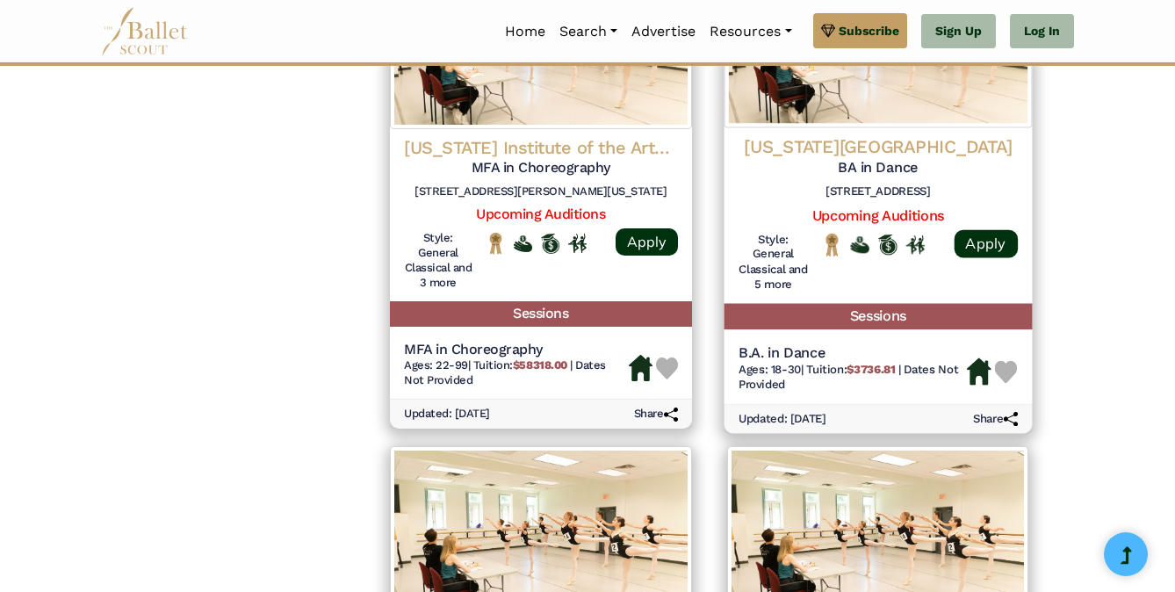
scroll to position [1423, 0]
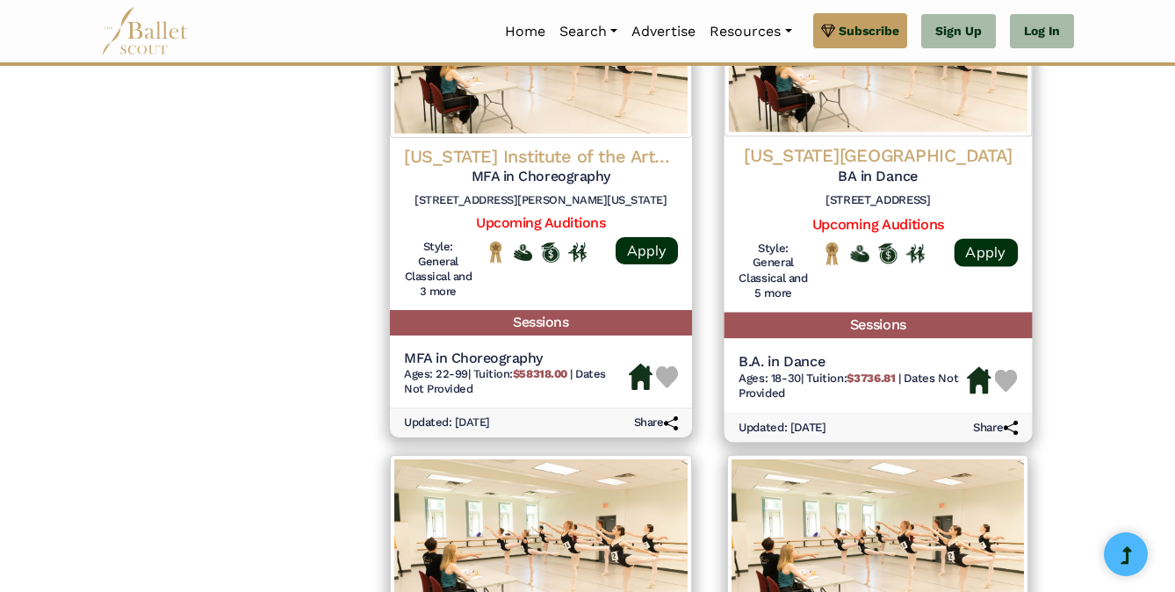
click at [979, 161] on h4 "California State University Fullerton" at bounding box center [877, 156] width 279 height 24
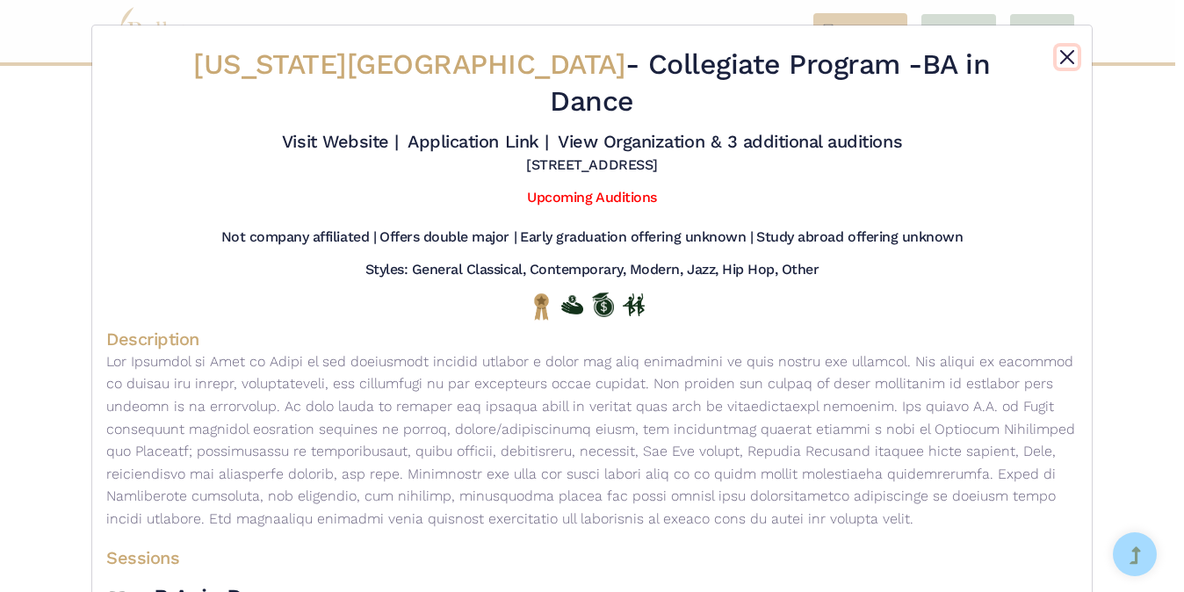
click at [1065, 49] on button "Close" at bounding box center [1067, 57] width 21 height 21
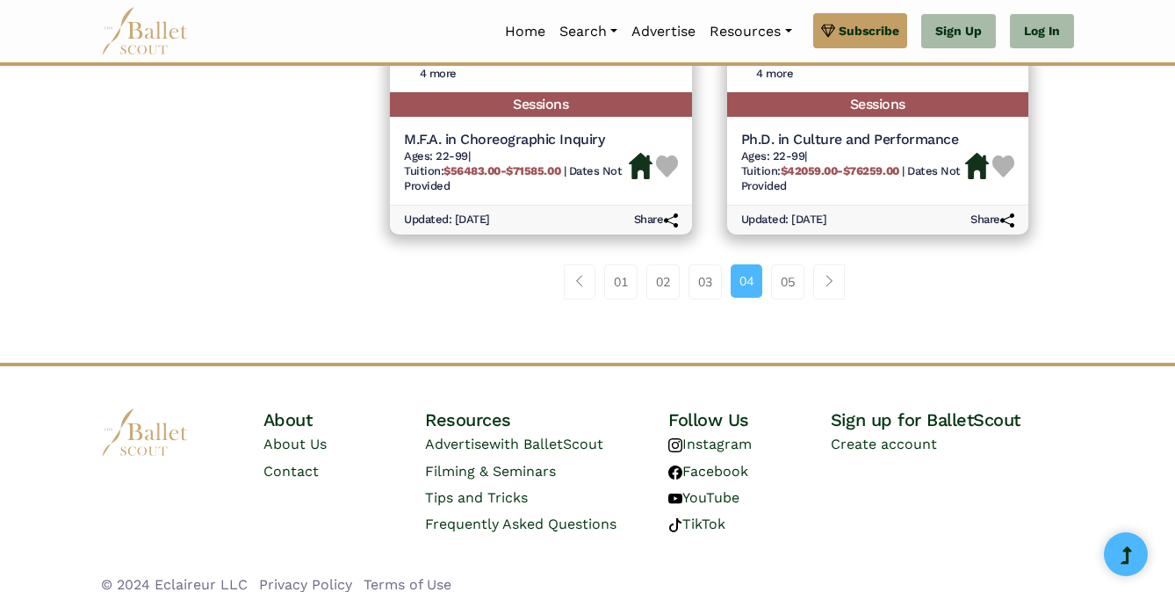
scroll to position [2665, 0]
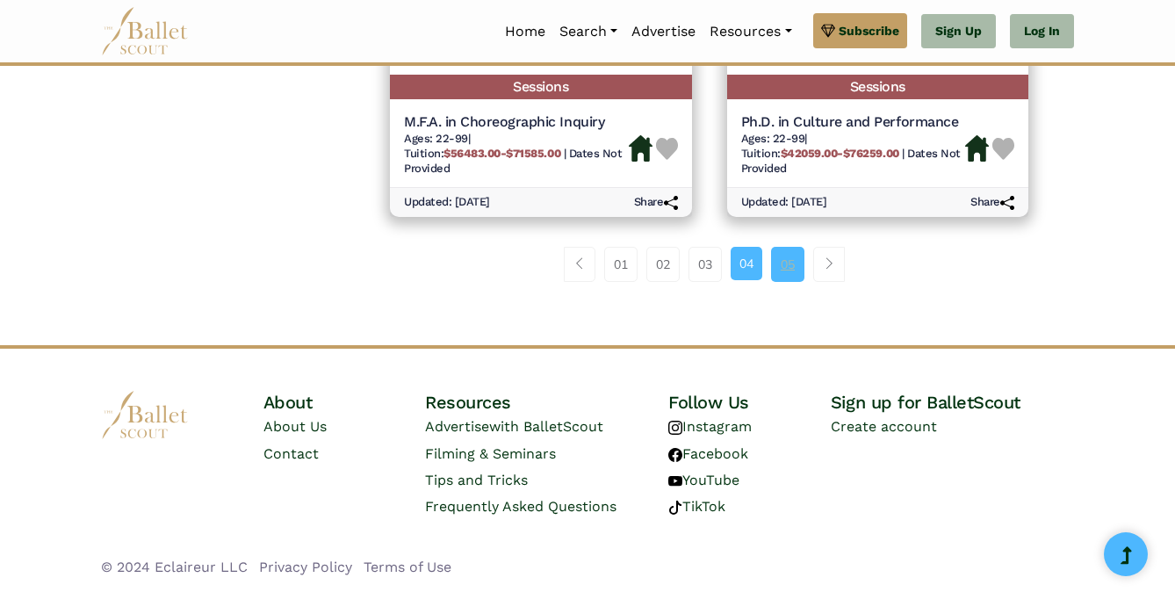
click at [787, 257] on link "05" at bounding box center [787, 264] width 33 height 35
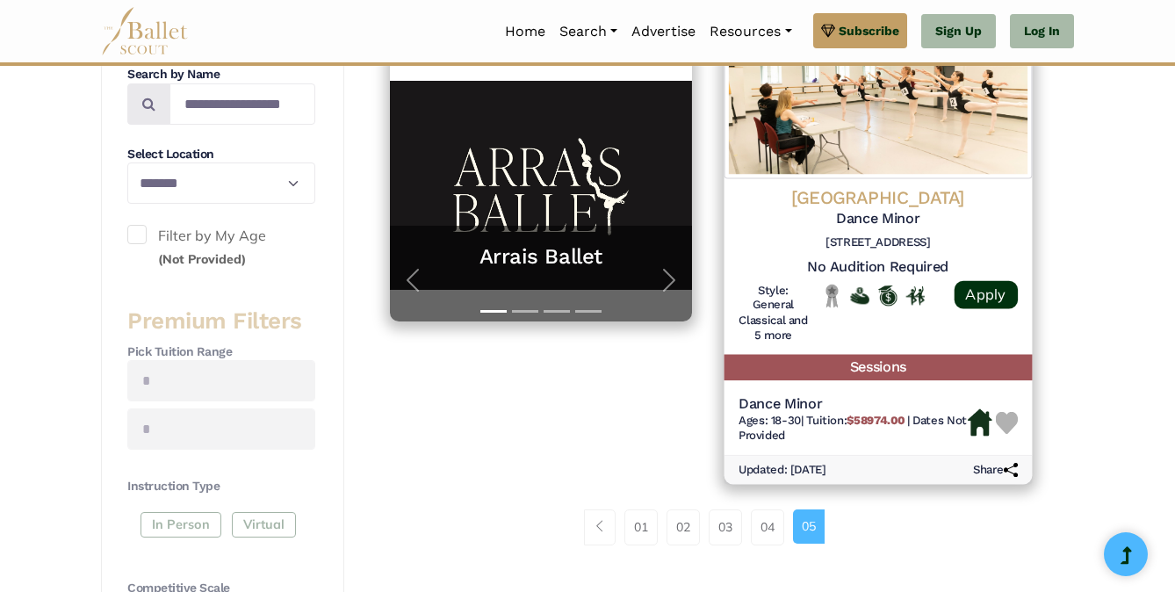
scroll to position [333, 0]
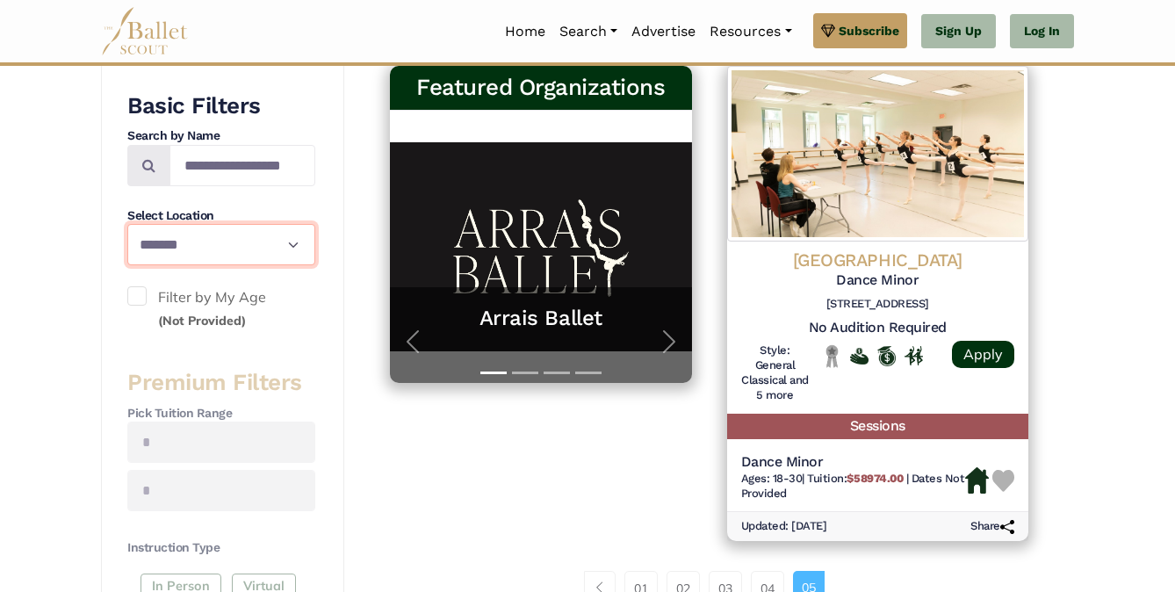
click at [271, 253] on select "**********" at bounding box center [221, 244] width 188 height 41
select select "**"
click at [127, 224] on select "**********" at bounding box center [221, 244] width 188 height 41
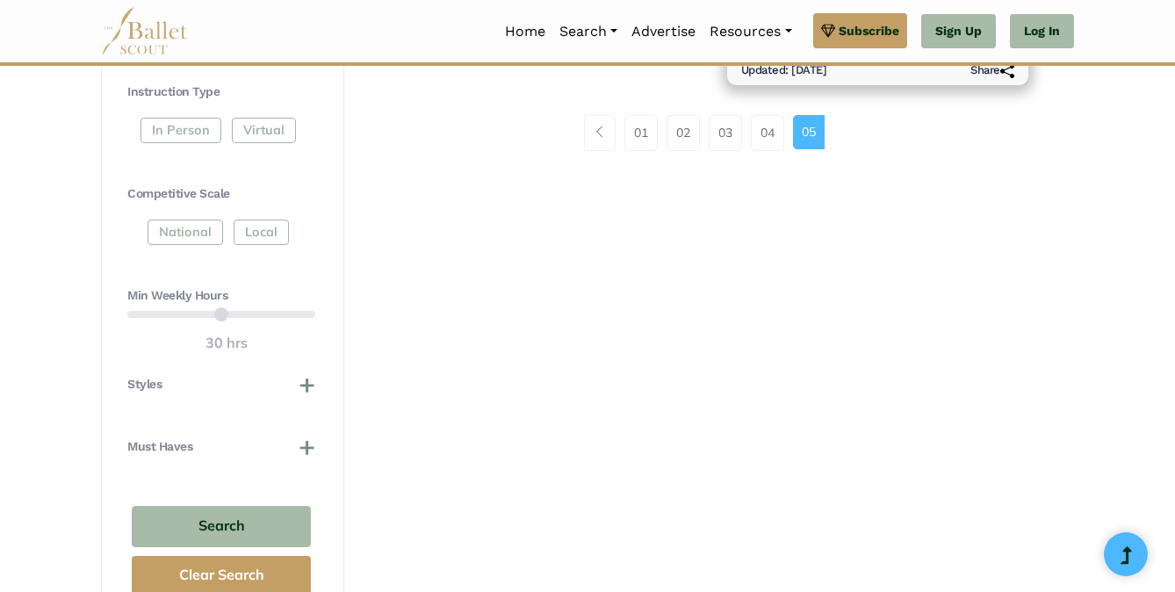
scroll to position [812, 0]
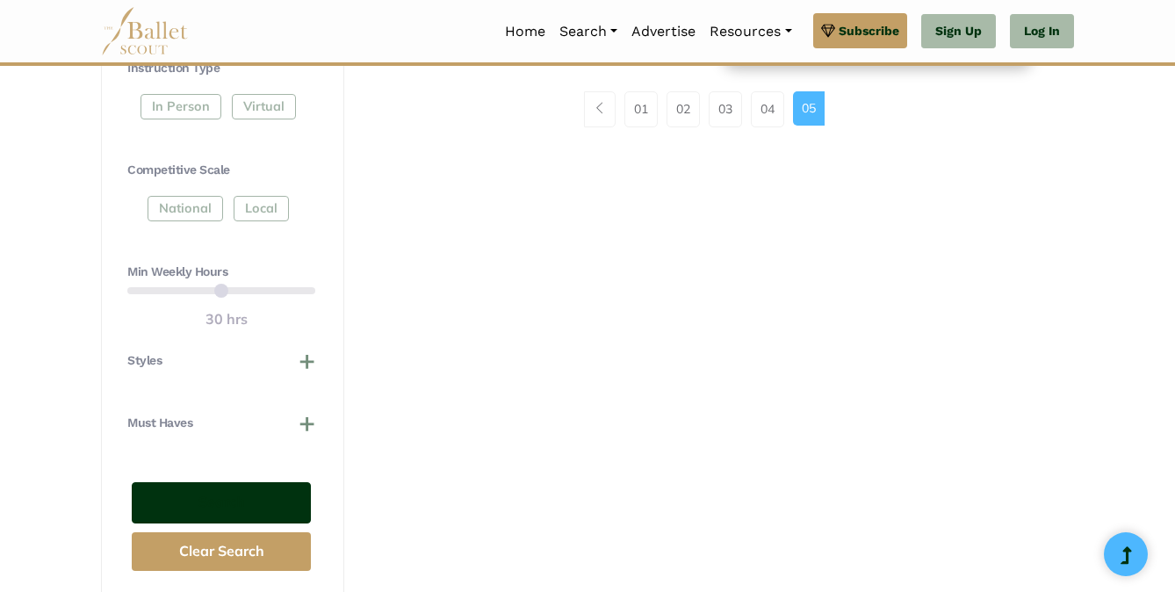
click at [234, 491] on button "Search" at bounding box center [221, 502] width 179 height 41
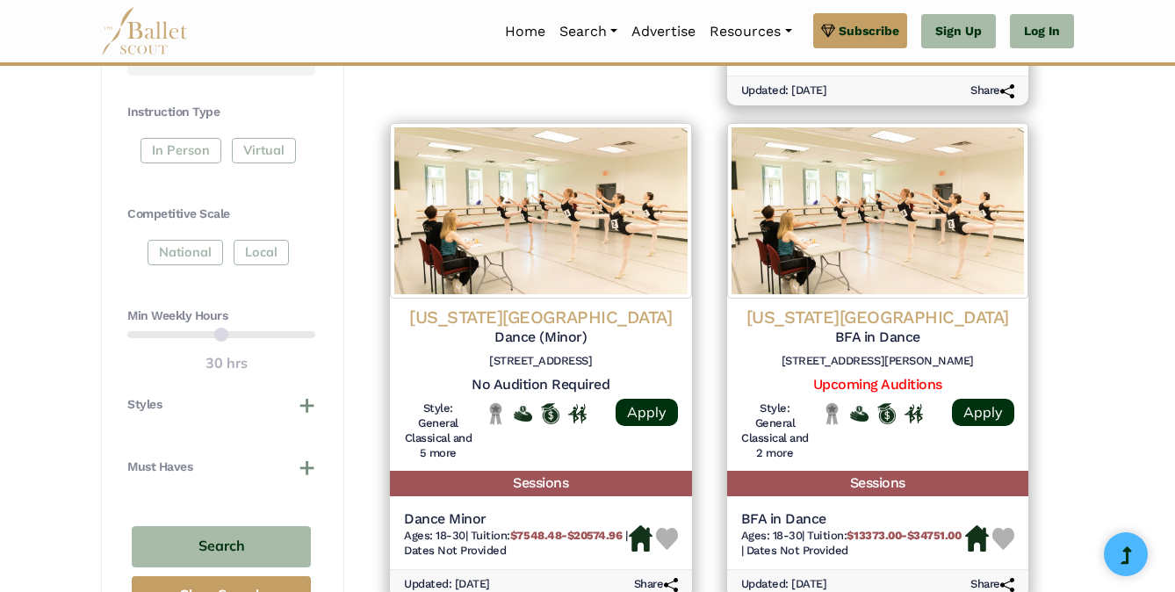
scroll to position [748, 0]
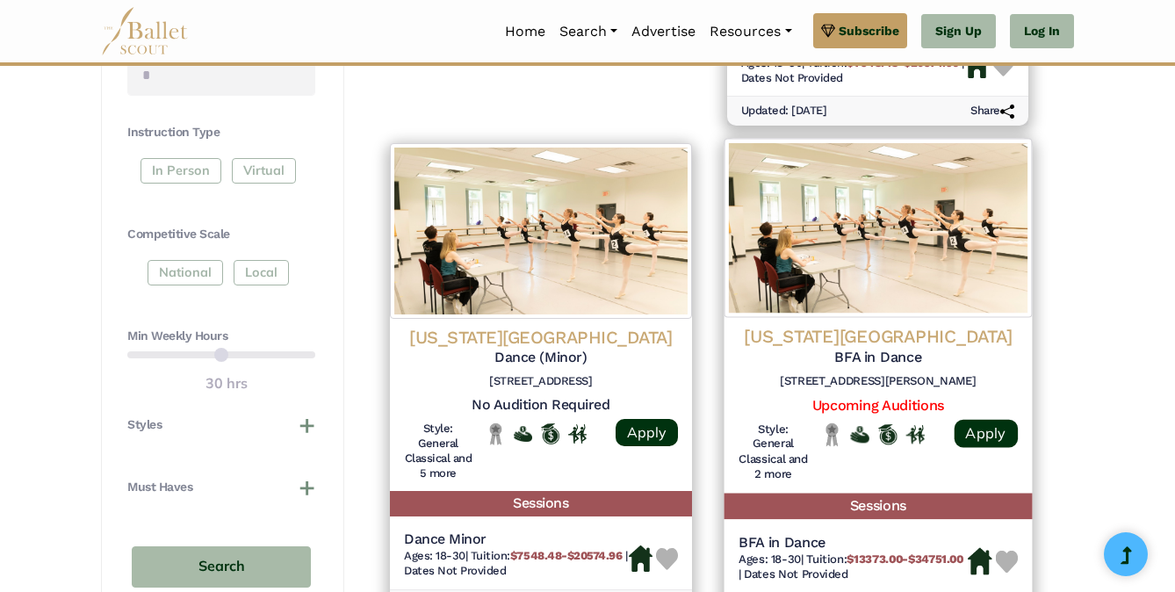
click at [842, 333] on h4 "[US_STATE][GEOGRAPHIC_DATA]" at bounding box center [877, 337] width 279 height 24
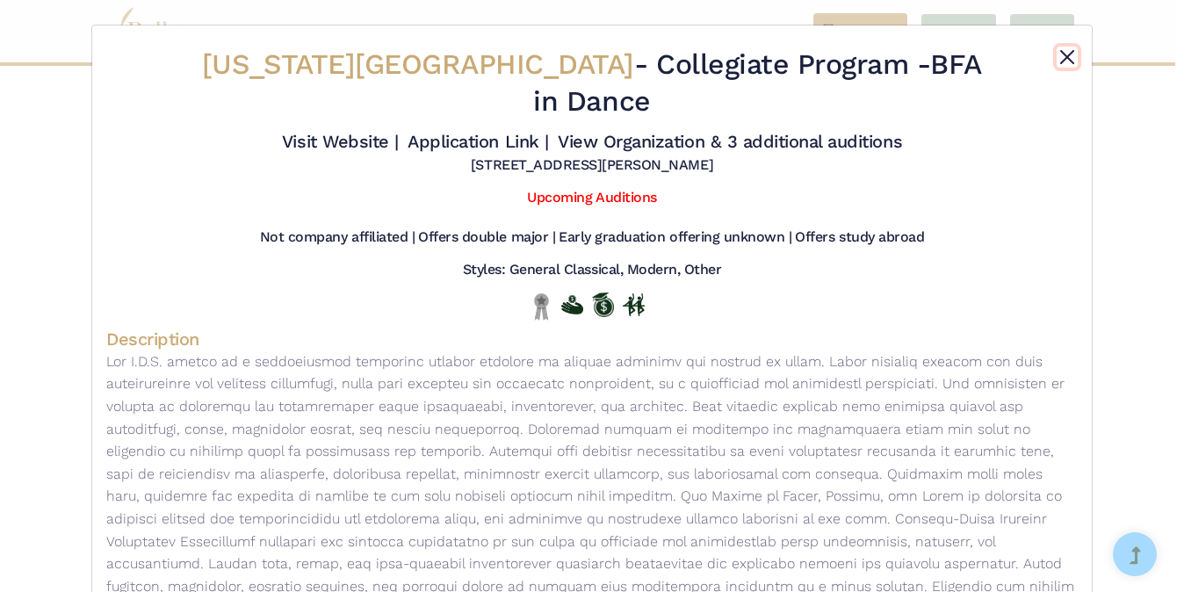
click at [1061, 54] on button "Close" at bounding box center [1067, 57] width 21 height 21
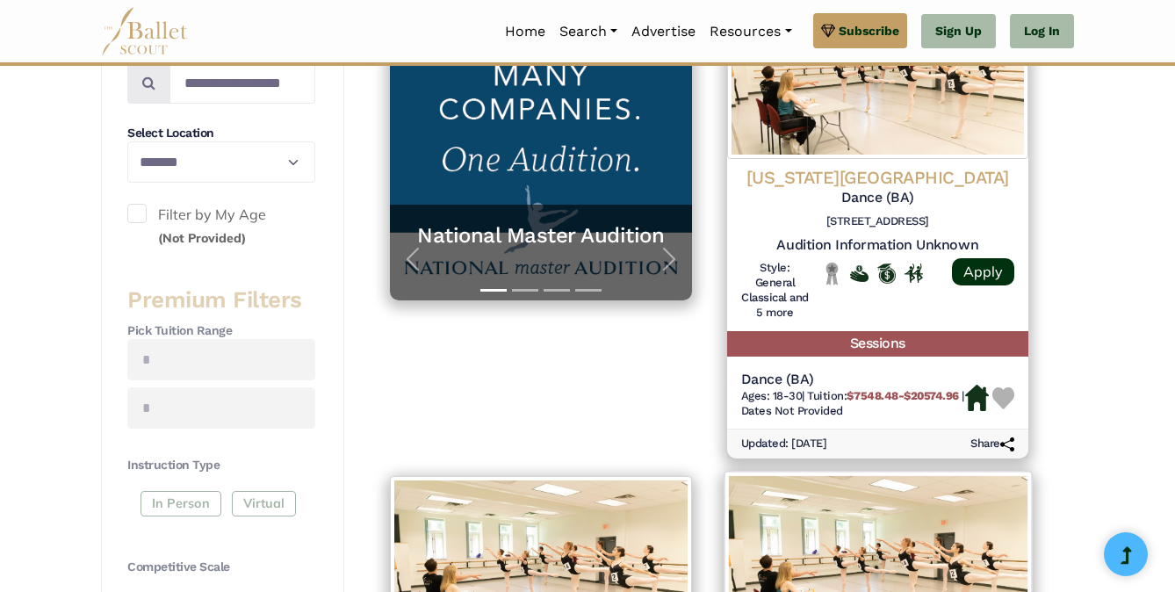
scroll to position [379, 0]
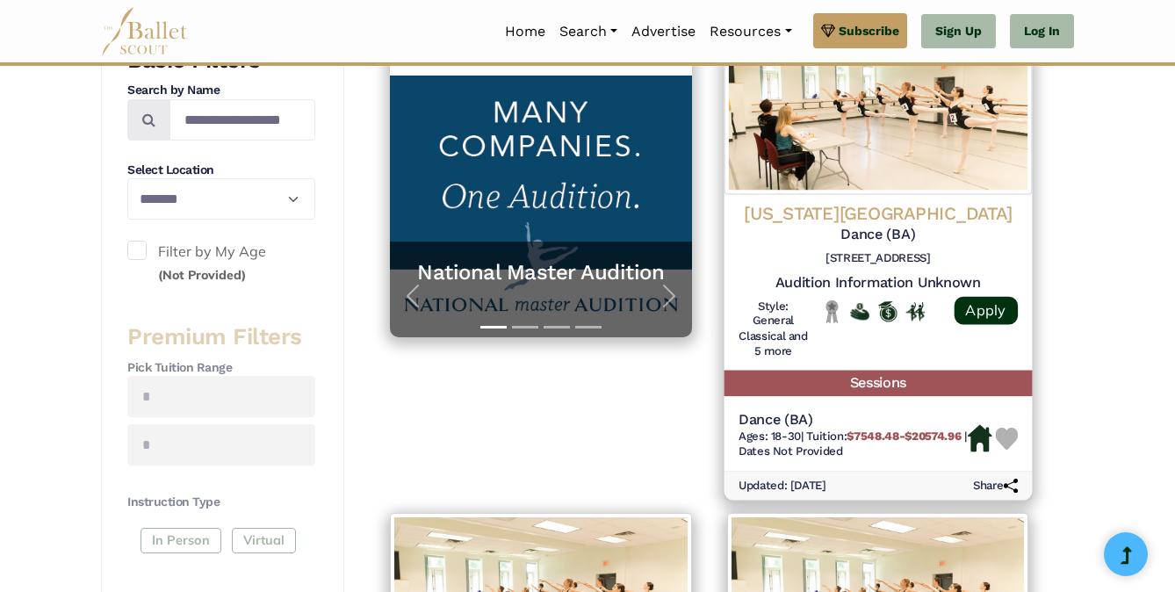
click at [800, 206] on h4 "Colorado Mesa University" at bounding box center [877, 214] width 279 height 24
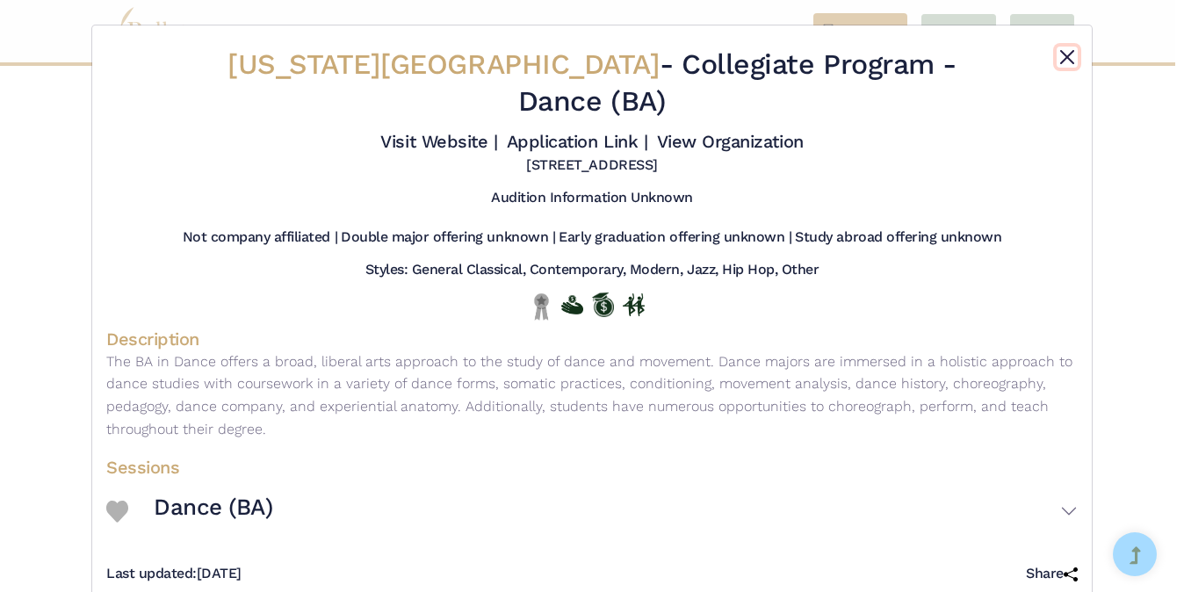
click at [1058, 47] on button "Close" at bounding box center [1067, 57] width 21 height 21
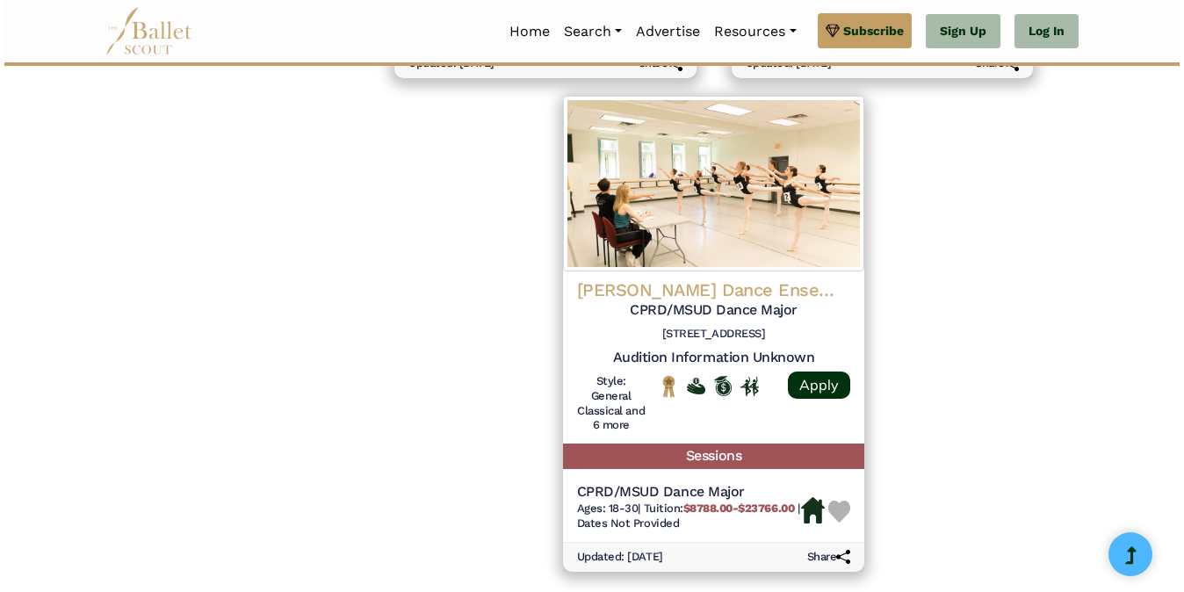
scroll to position [1791, 0]
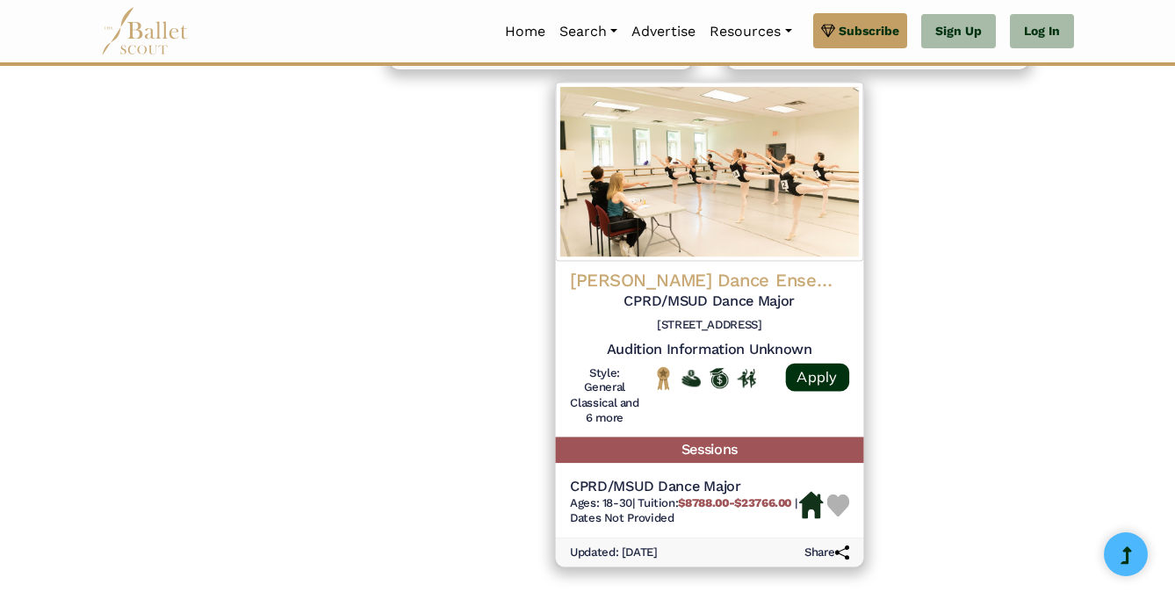
click at [783, 283] on h4 "Cleo Parker Robinson Dance Ensemble" at bounding box center [709, 281] width 279 height 24
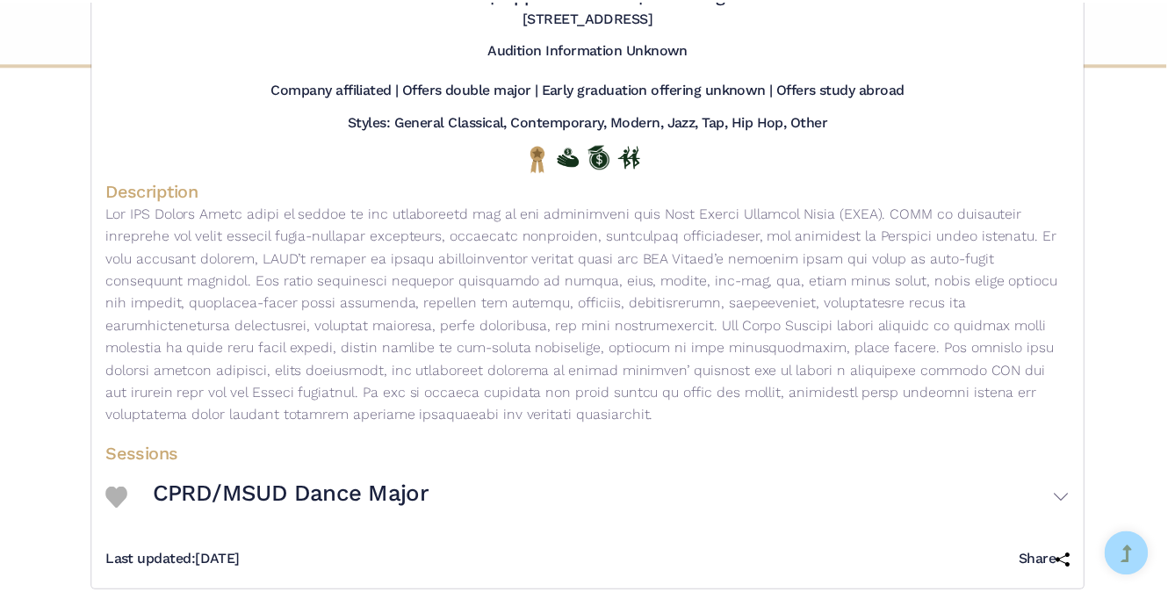
scroll to position [0, 0]
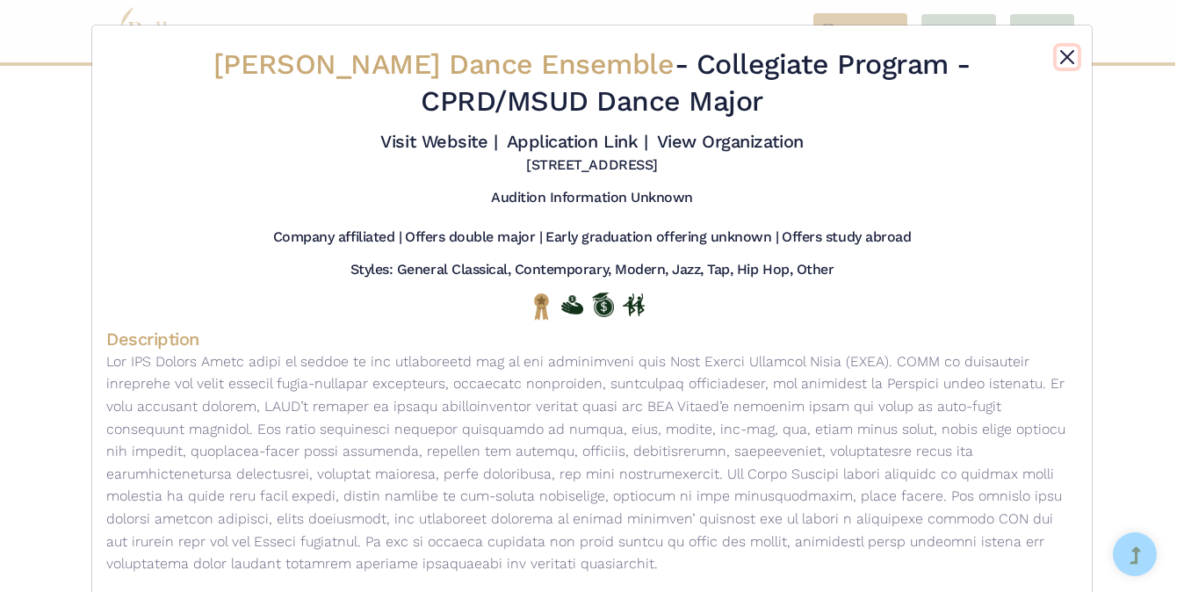
click at [1069, 50] on button "Close" at bounding box center [1067, 57] width 21 height 21
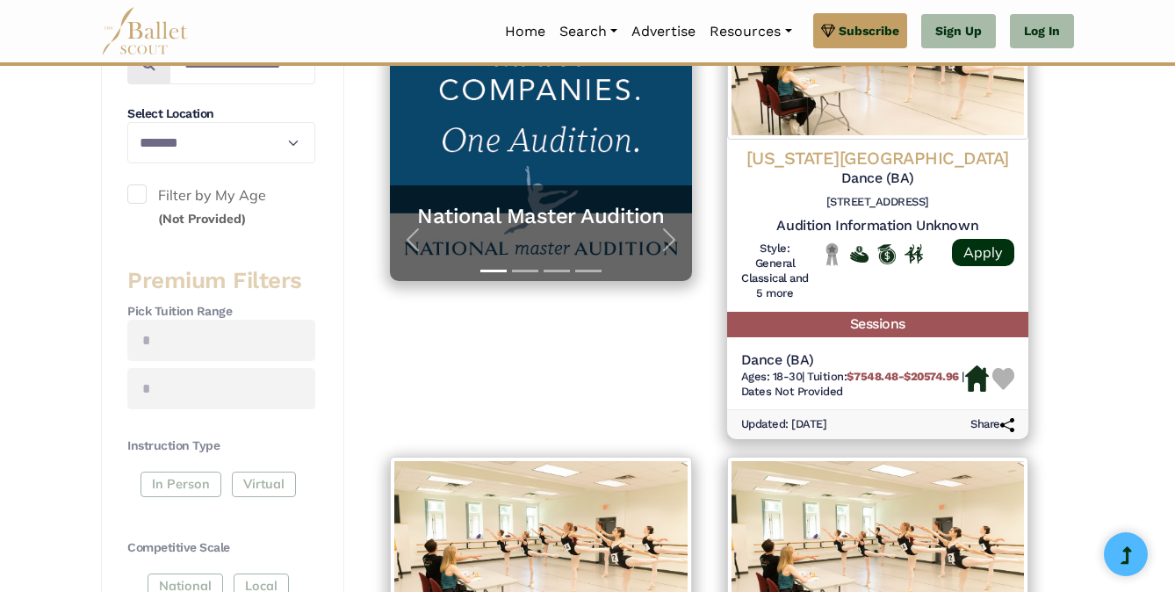
scroll to position [306, 0]
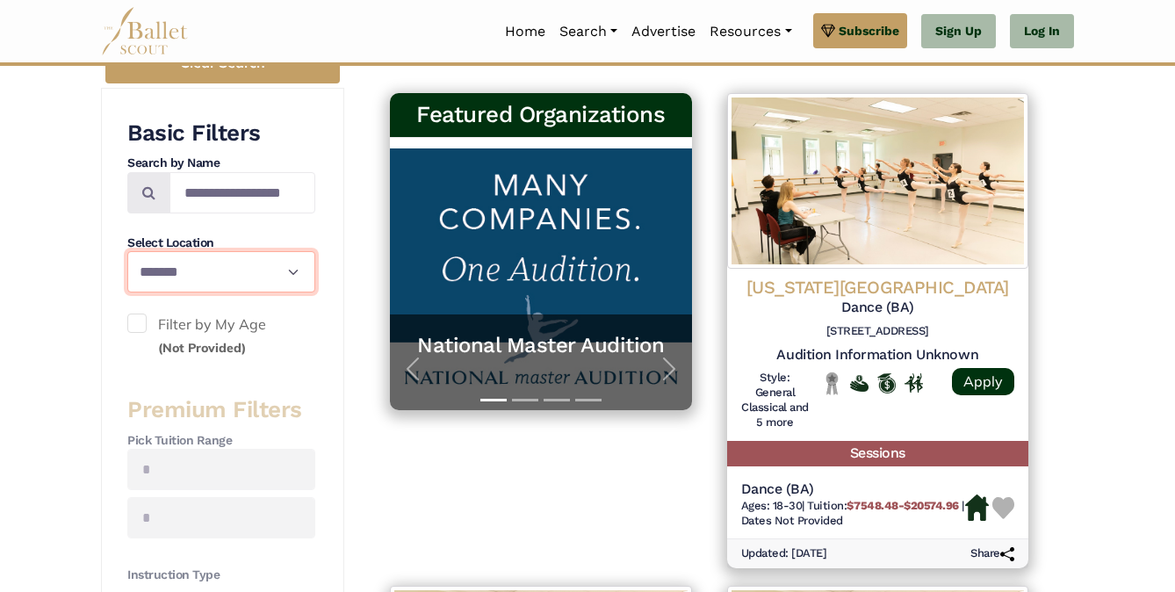
click at [227, 265] on select "**********" at bounding box center [221, 271] width 188 height 41
select select "**"
click at [127, 251] on select "**********" at bounding box center [221, 271] width 188 height 41
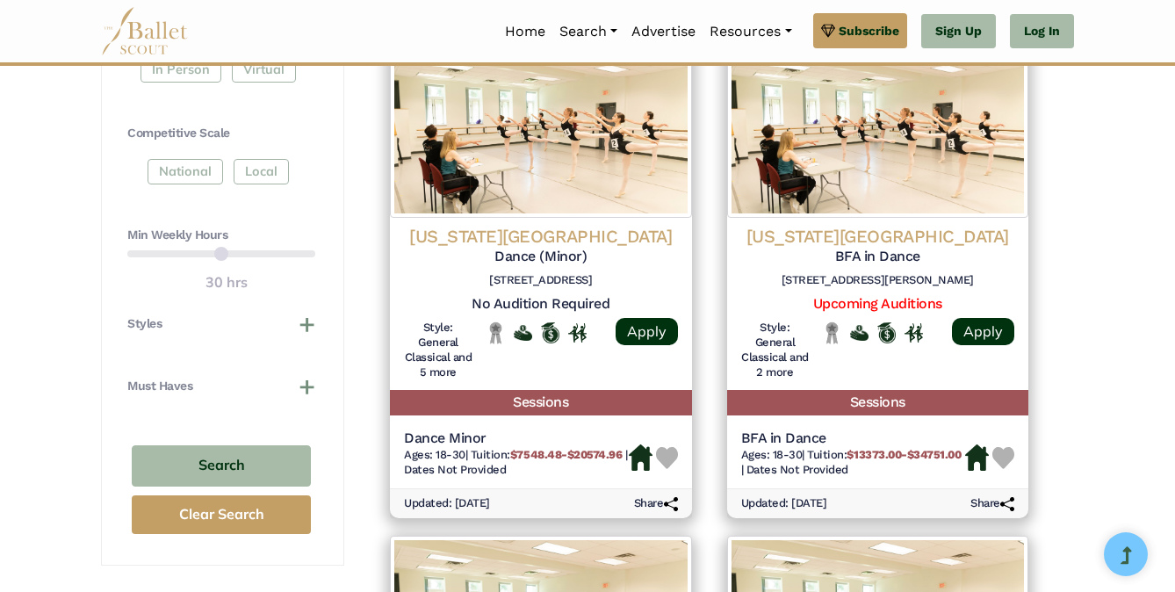
scroll to position [878, 0]
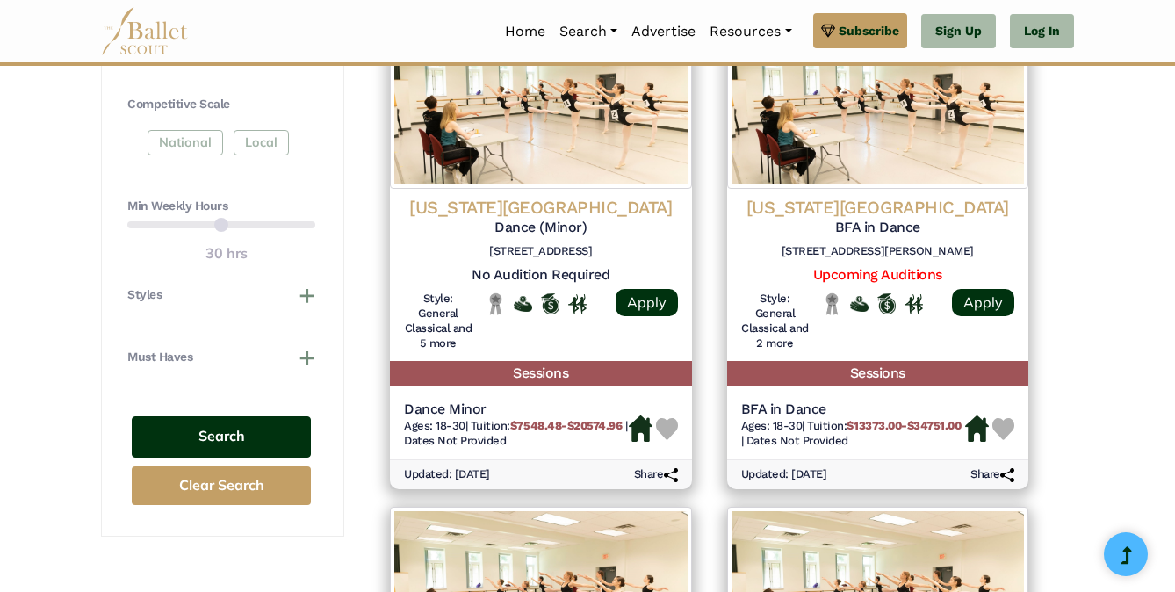
click at [234, 433] on button "Search" at bounding box center [221, 436] width 179 height 41
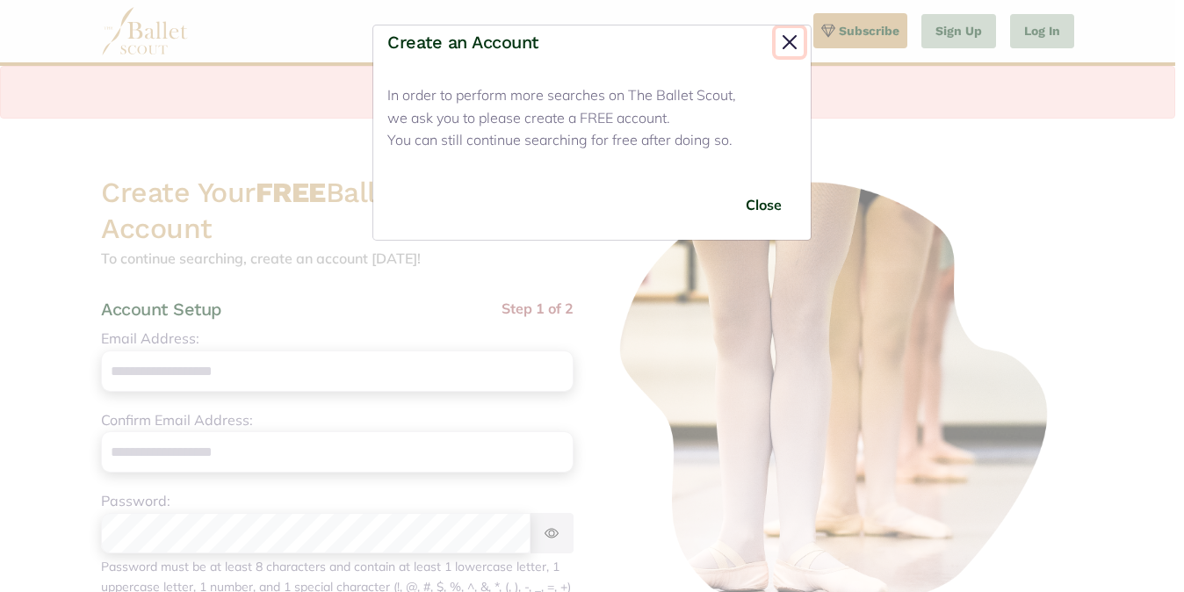
click at [787, 42] on button "Close" at bounding box center [790, 42] width 28 height 28
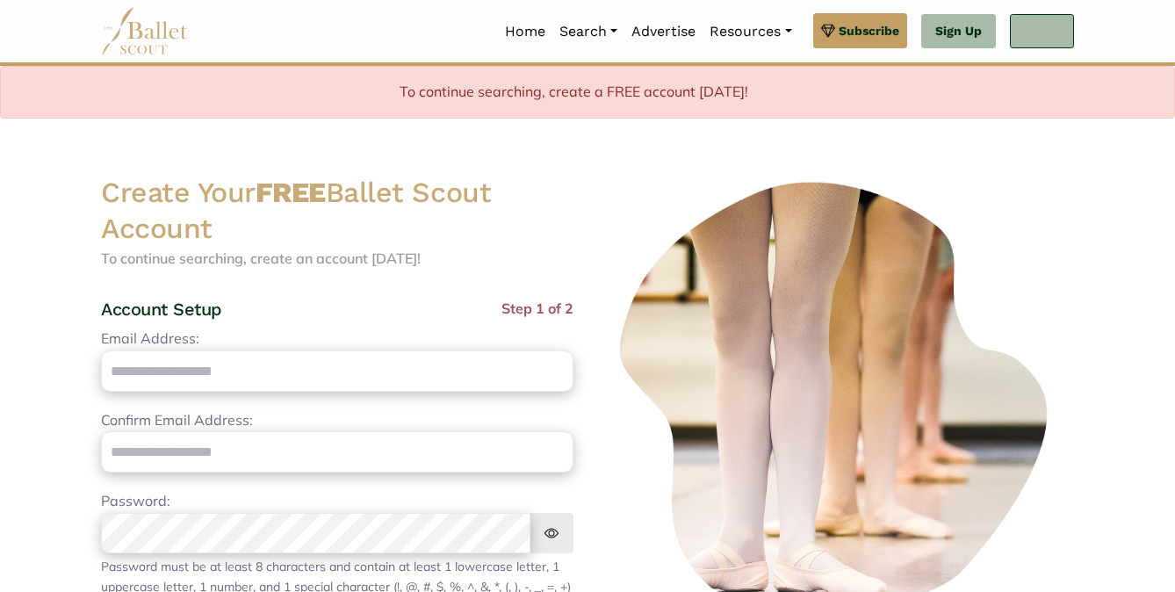
click at [1051, 32] on link "Log In" at bounding box center [1042, 31] width 64 height 35
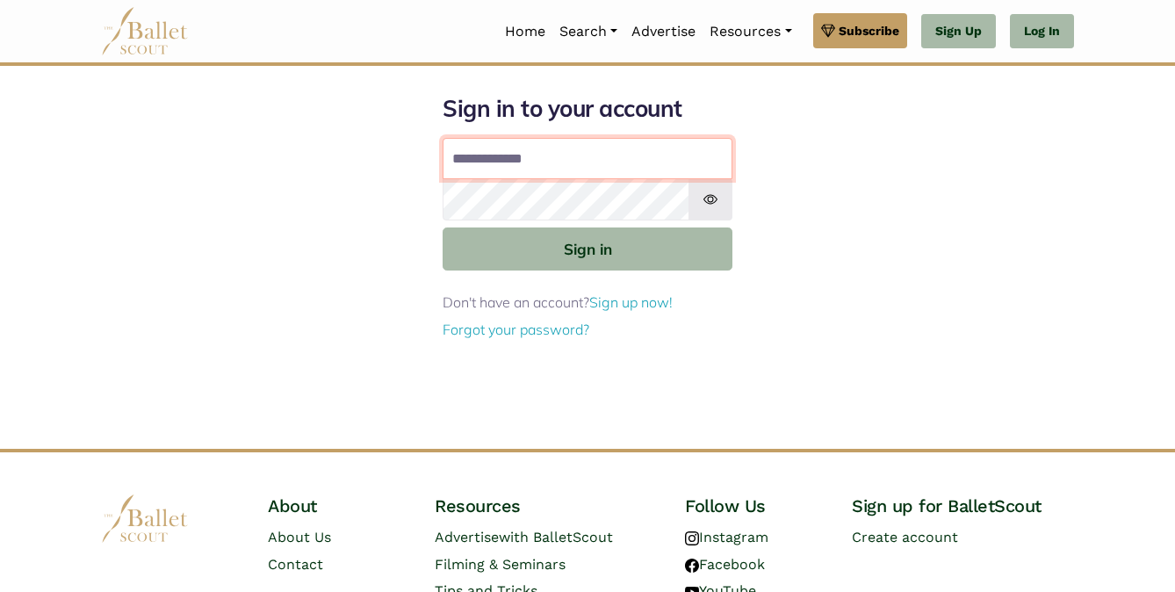
click at [530, 152] on input "Email address" at bounding box center [588, 159] width 290 height 42
